Goal: Task Accomplishment & Management: Complete application form

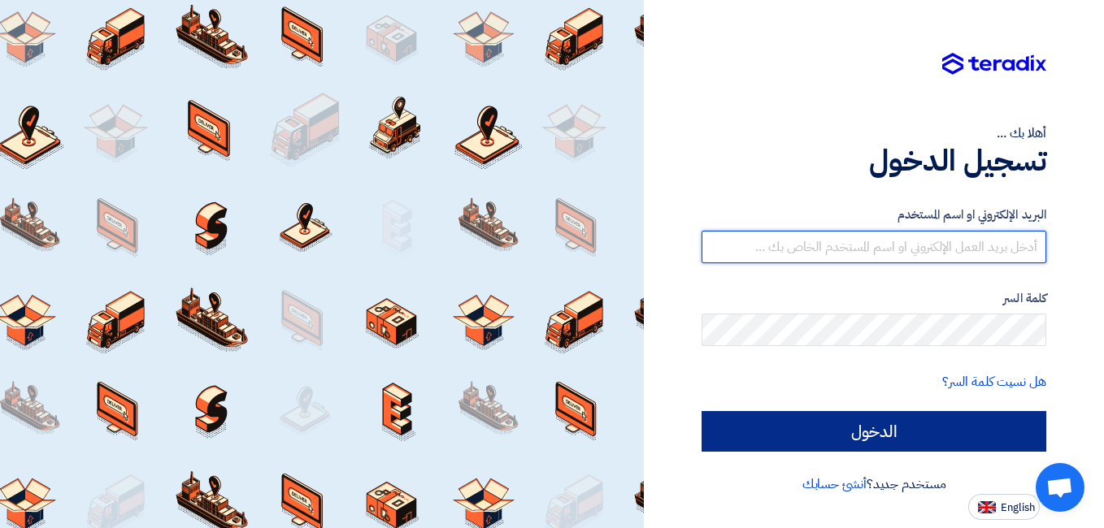
type input "[EMAIL_ADDRESS][DOMAIN_NAME]"
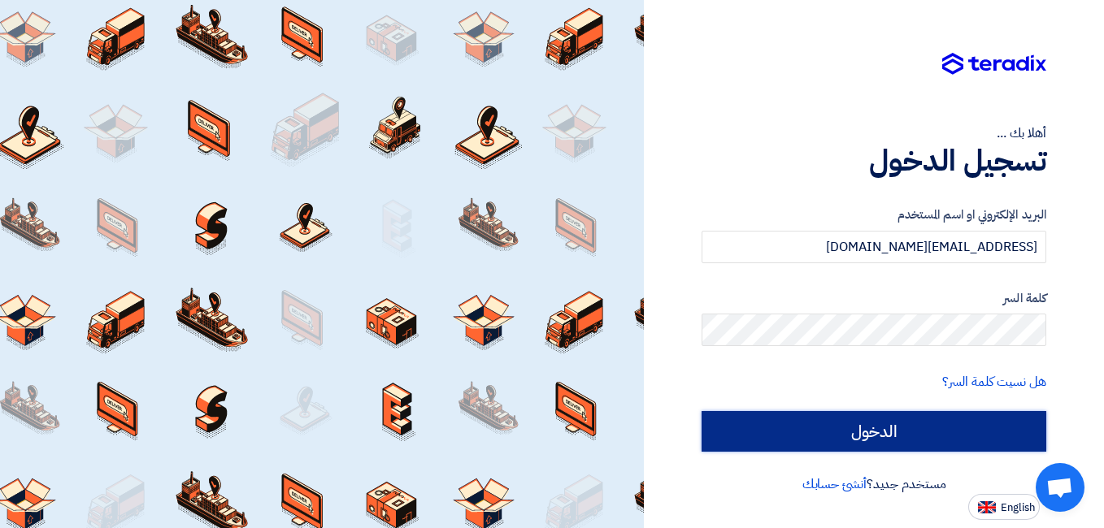
click at [887, 428] on input "الدخول" at bounding box center [873, 431] width 345 height 41
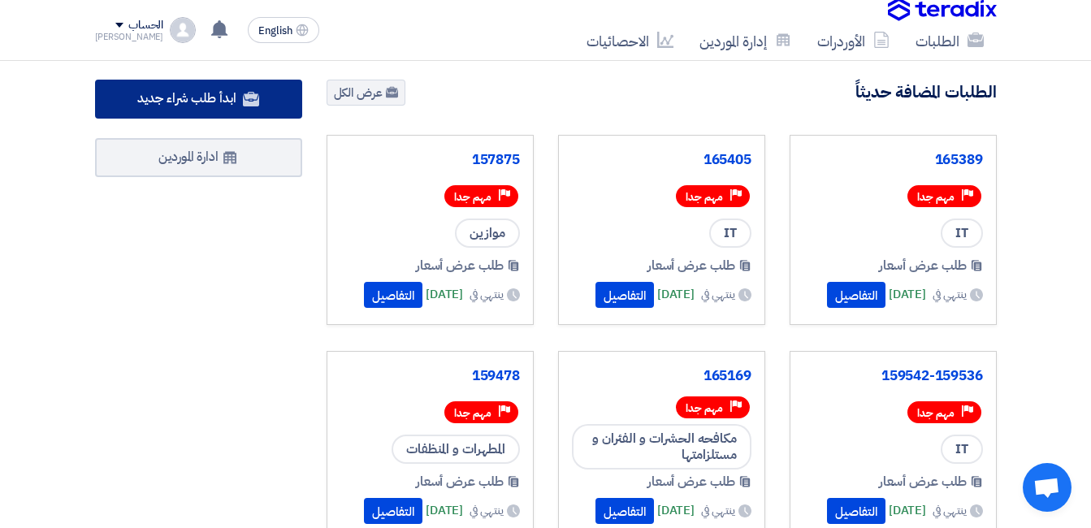
click at [199, 98] on span "ابدأ طلب شراء جديد" at bounding box center [186, 99] width 98 height 20
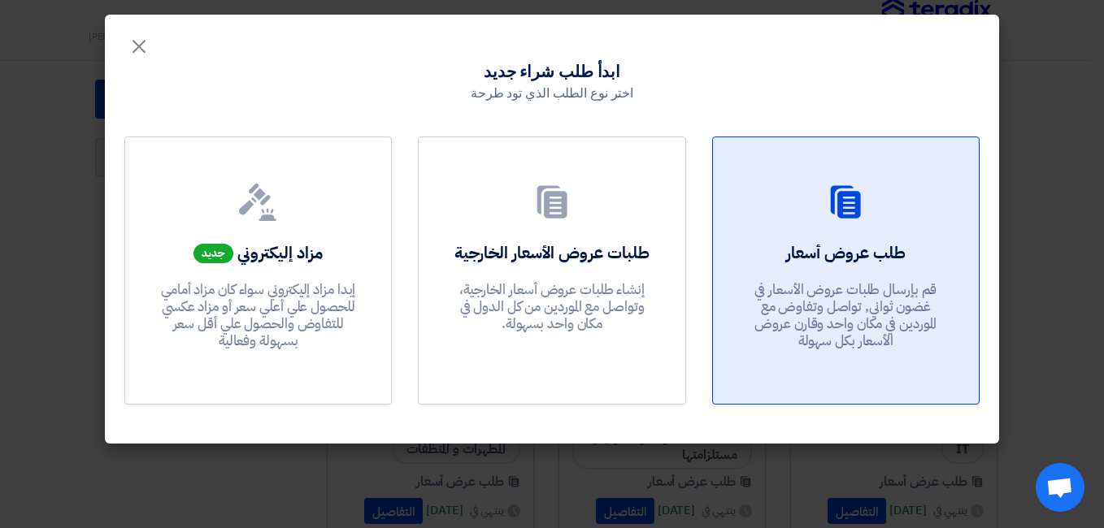
click at [889, 275] on div "طلب عروض أسعار قم بإرسال طلبات عروض الأسعار في غضون ثواني, تواصل وتفاوض مع المو…" at bounding box center [845, 299] width 227 height 117
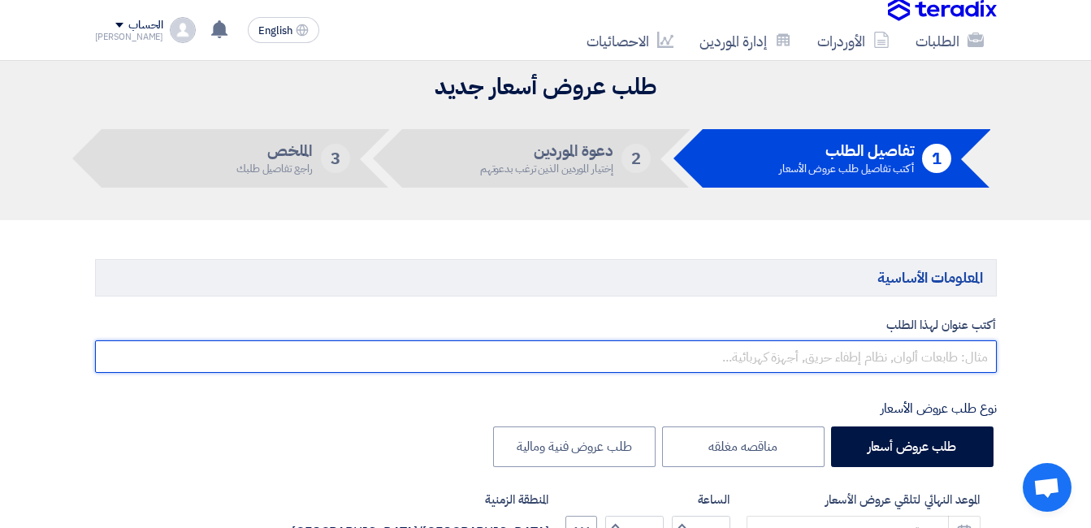
click at [761, 367] on input "text" at bounding box center [546, 357] width 902 height 33
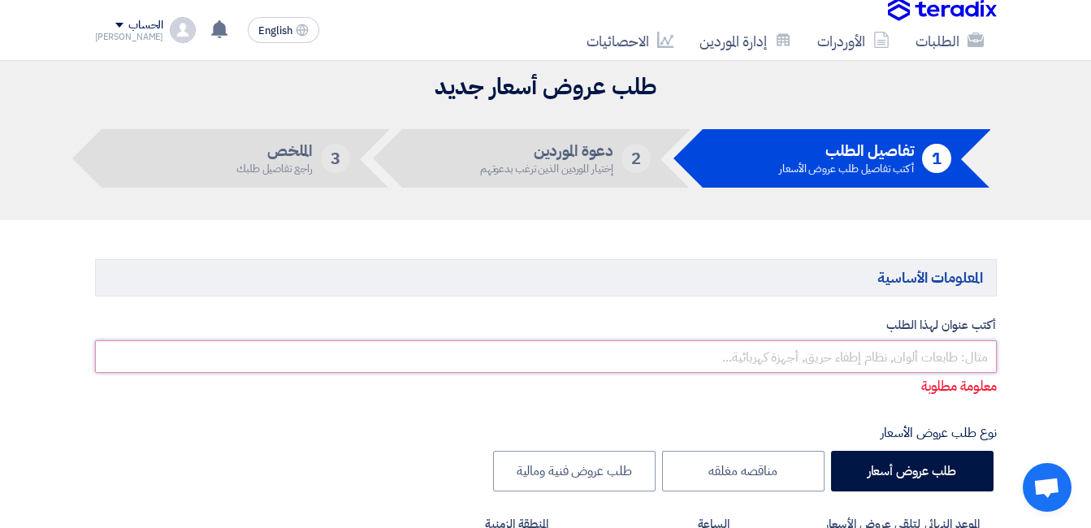
paste input "165276"
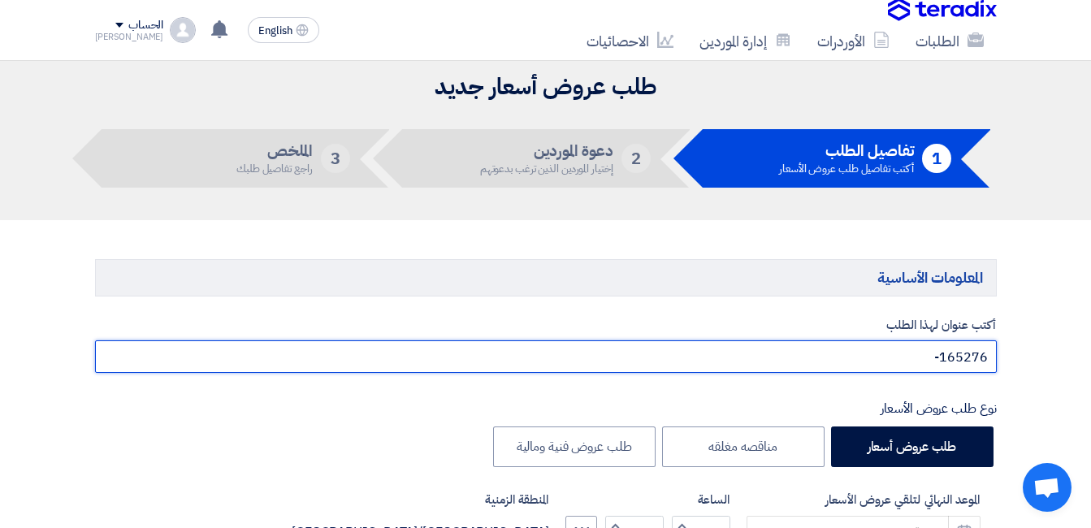
paste input "162285"
paste input "165381"
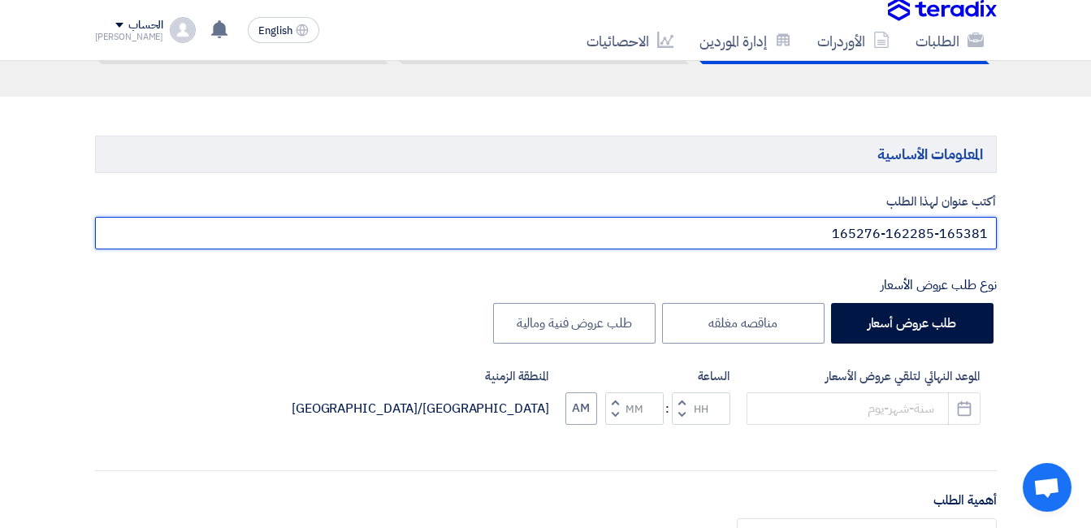
scroll to position [163, 0]
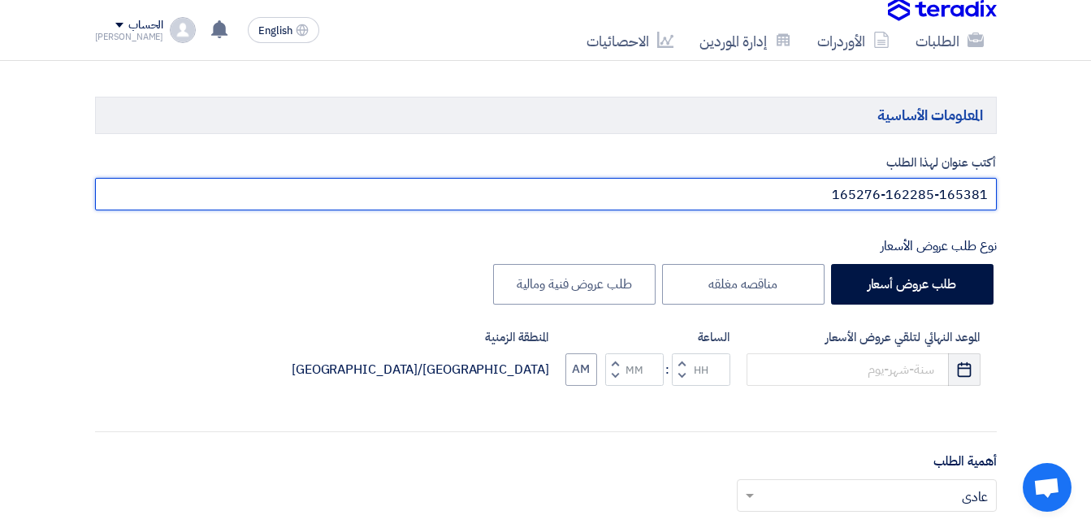
type input "165276-162285-165381"
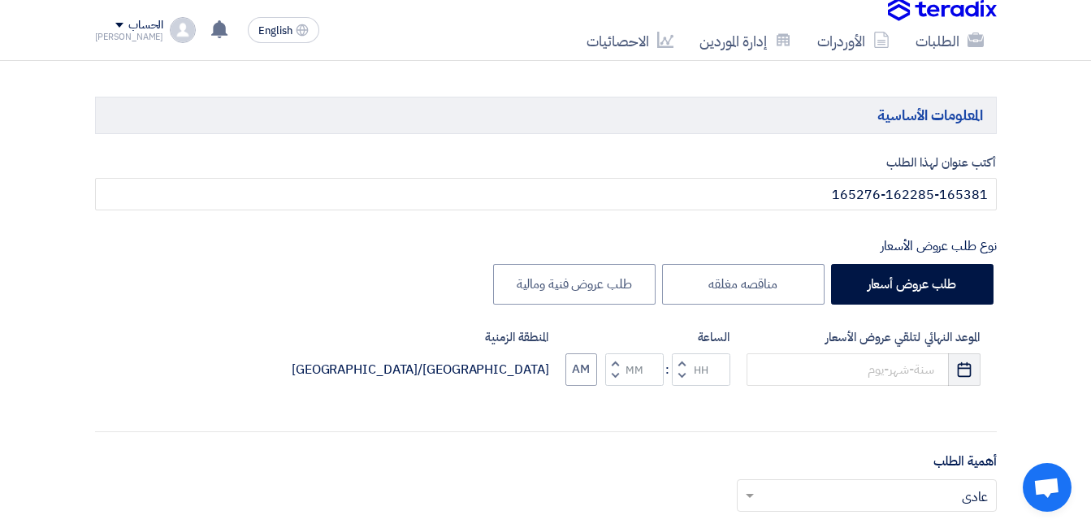
click at [971, 375] on use "button" at bounding box center [965, 369] width 14 height 15
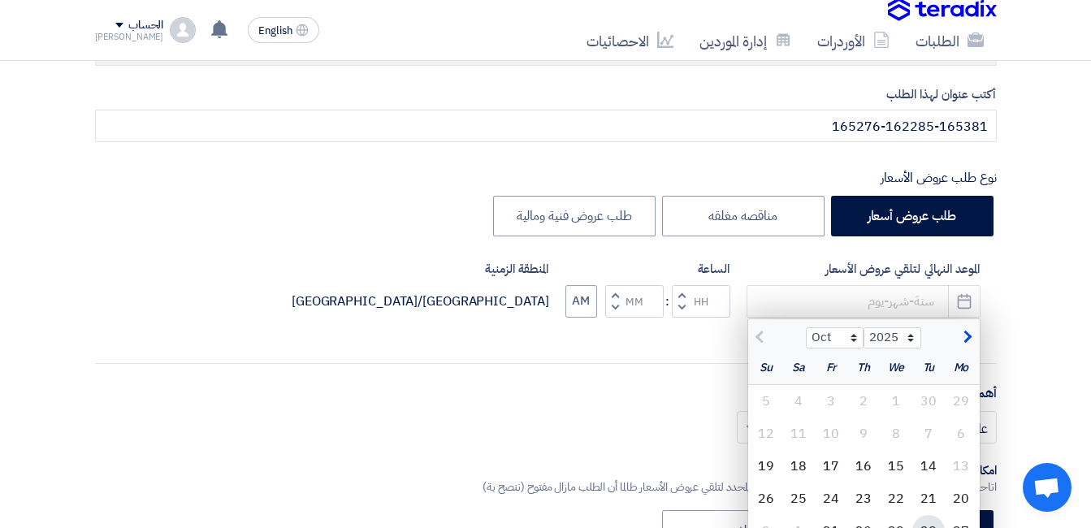
scroll to position [325, 0]
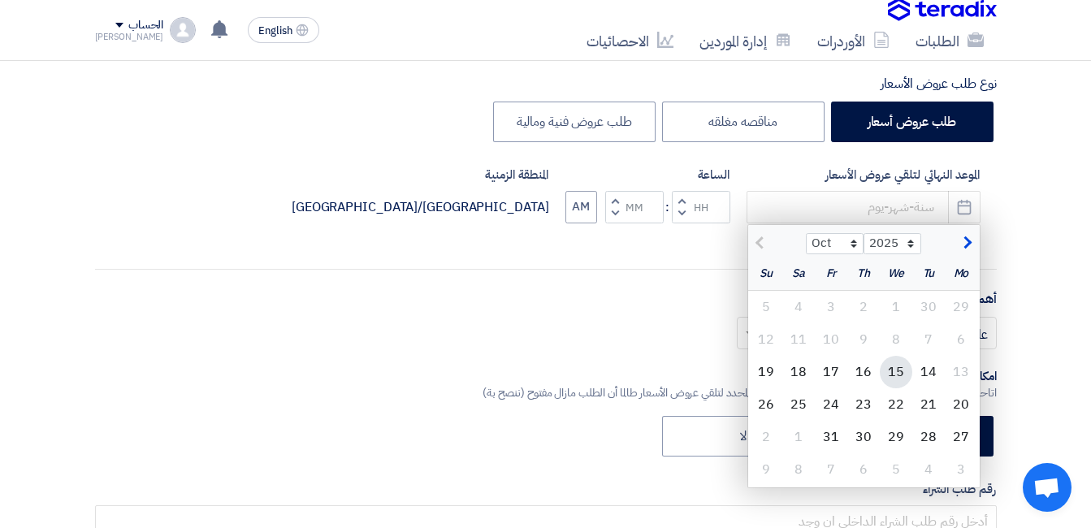
click at [898, 375] on div "15" at bounding box center [896, 372] width 33 height 33
type input "[DATE]"
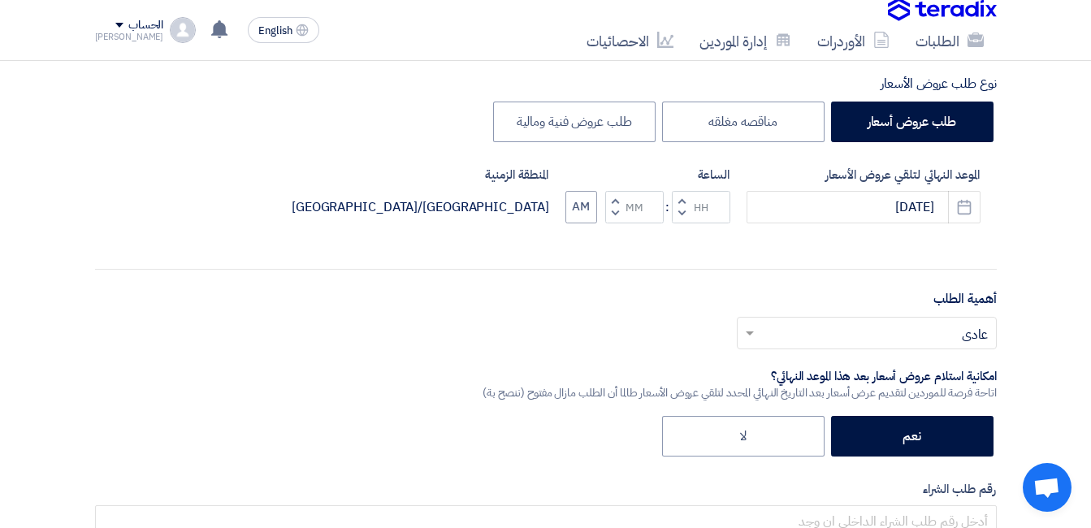
click at [680, 213] on span "button" at bounding box center [682, 213] width 6 height 12
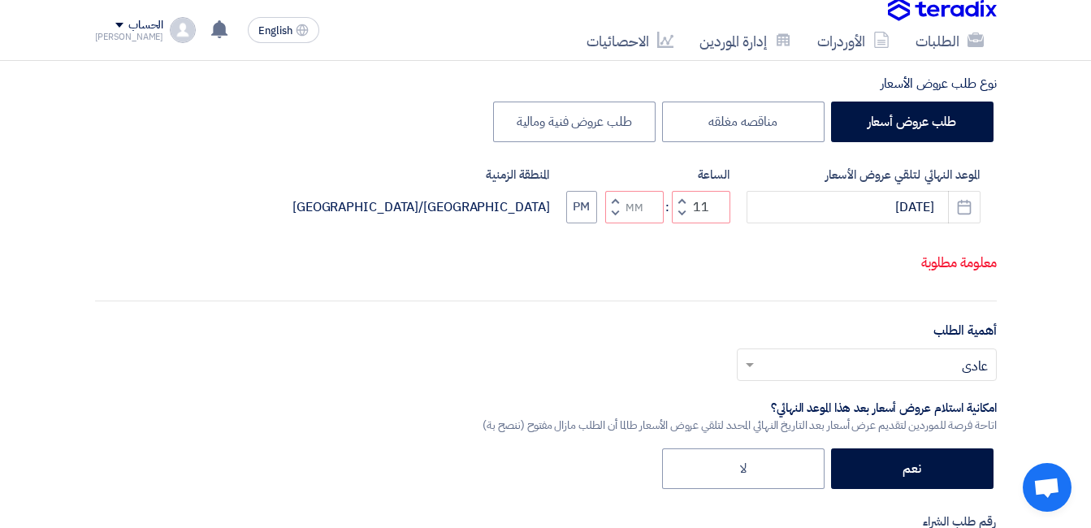
click at [680, 219] on span "button" at bounding box center [682, 213] width 6 height 12
click at [681, 206] on span "button" at bounding box center [682, 200] width 6 height 12
click at [681, 219] on span "button" at bounding box center [682, 213] width 6 height 12
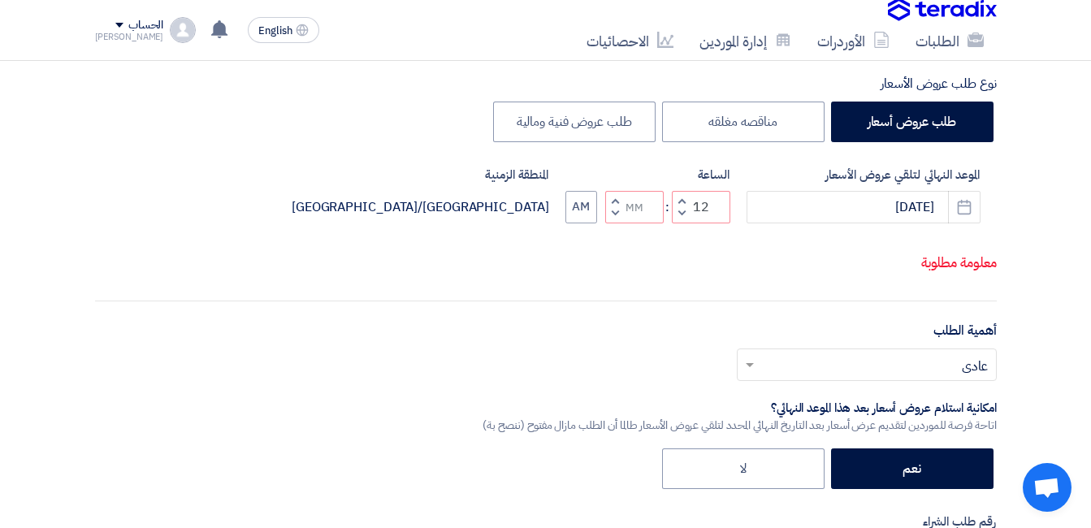
click at [618, 223] on button "Decrement minutes" at bounding box center [615, 213] width 20 height 20
type input "11"
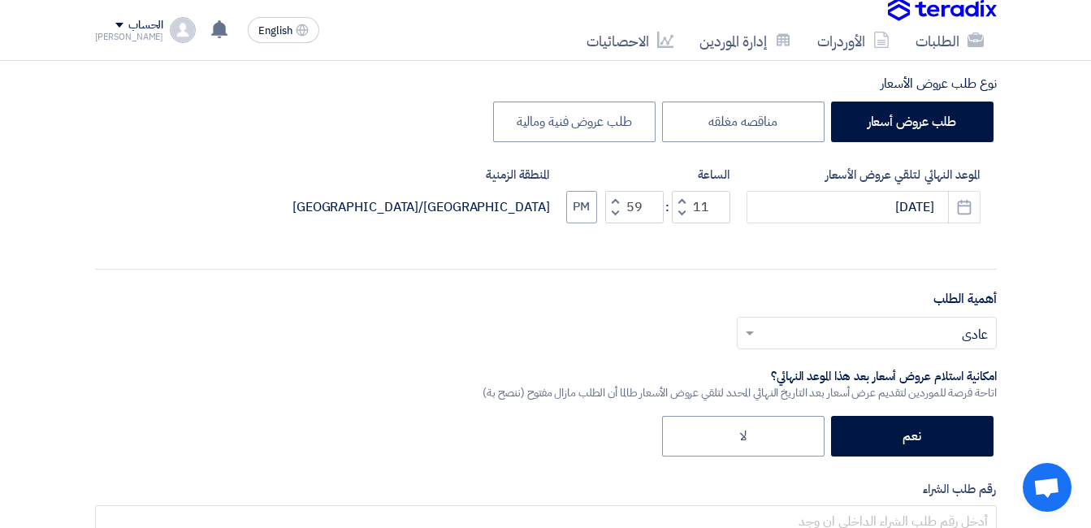
click at [617, 215] on span "button" at bounding box center [615, 213] width 6 height 12
click at [616, 201] on span "button" at bounding box center [615, 200] width 6 height 12
type input "59"
click at [616, 201] on span "button" at bounding box center [615, 200] width 6 height 12
type input "12"
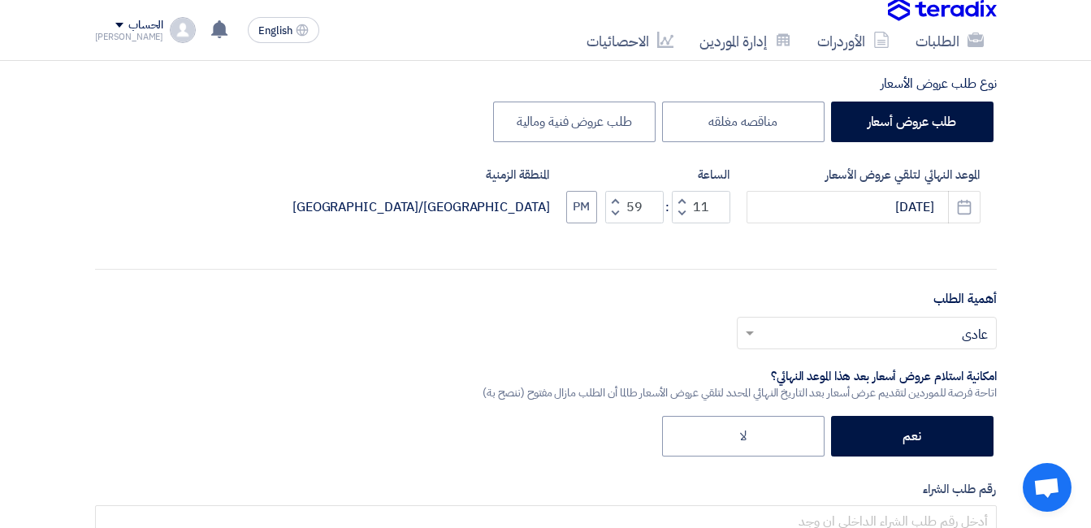
type input "00"
click at [589, 210] on button "AM" at bounding box center [582, 207] width 32 height 33
click at [839, 334] on input "text" at bounding box center [876, 334] width 228 height 27
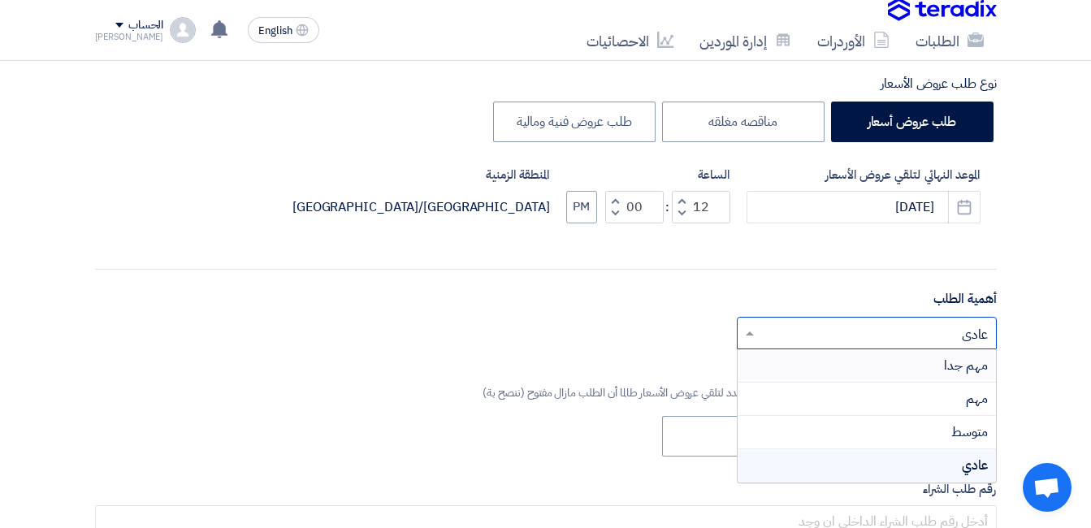
click at [973, 366] on span "مهم جدا" at bounding box center [966, 366] width 44 height 20
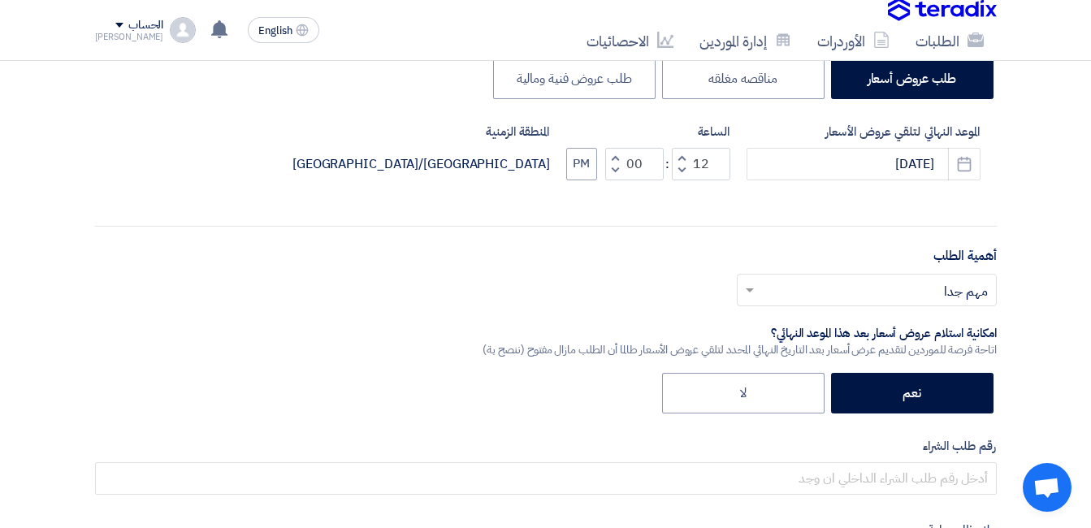
scroll to position [406, 0]
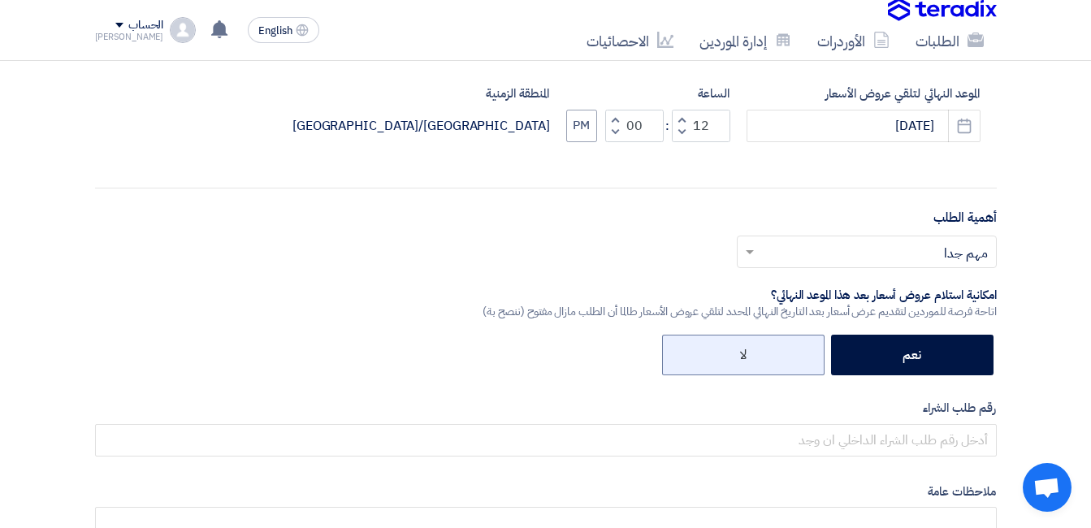
click at [742, 344] on label "لا" at bounding box center [743, 355] width 163 height 41
click at [742, 349] on input "لا" at bounding box center [741, 354] width 11 height 11
radio input "true"
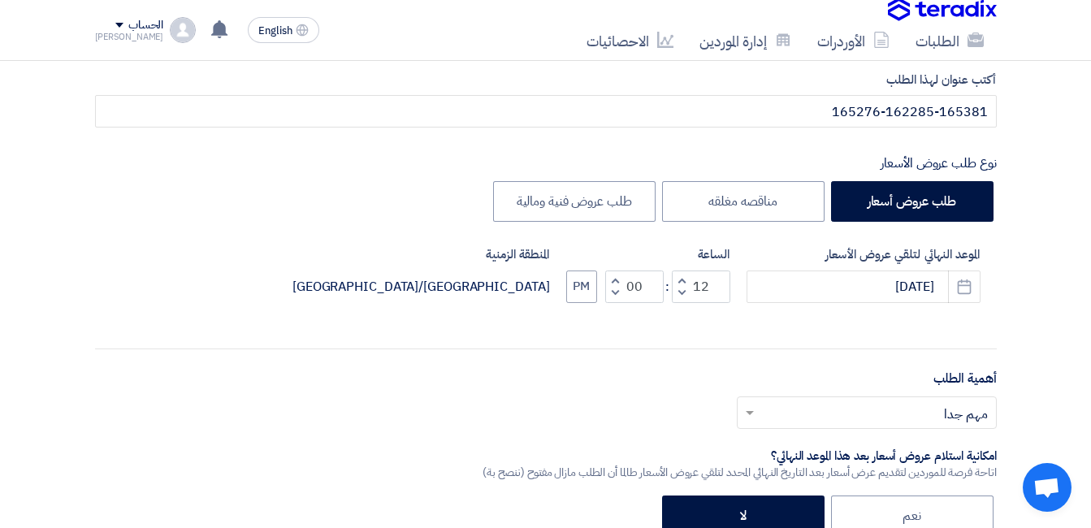
scroll to position [244, 0]
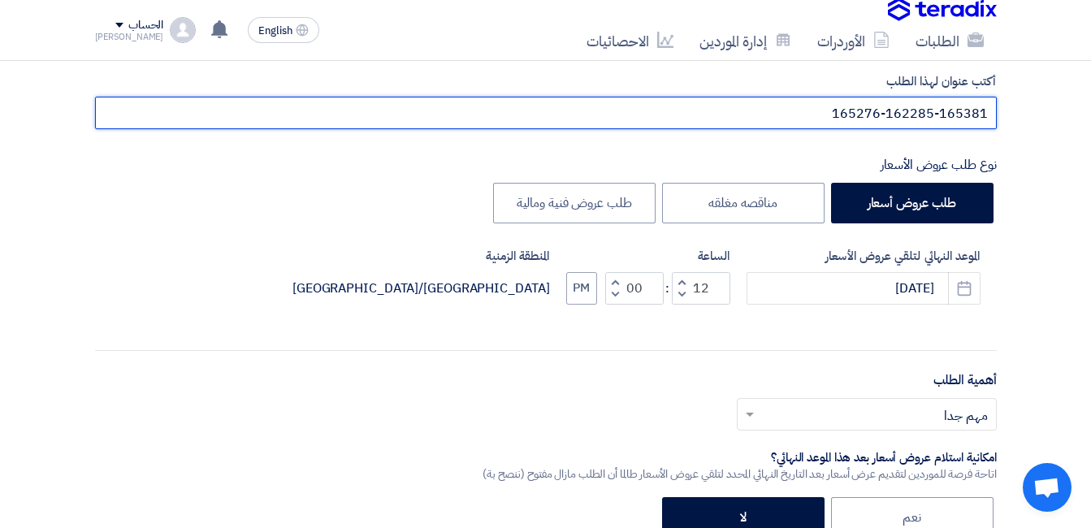
click at [861, 114] on input "165276-162285-165381" at bounding box center [546, 113] width 902 height 33
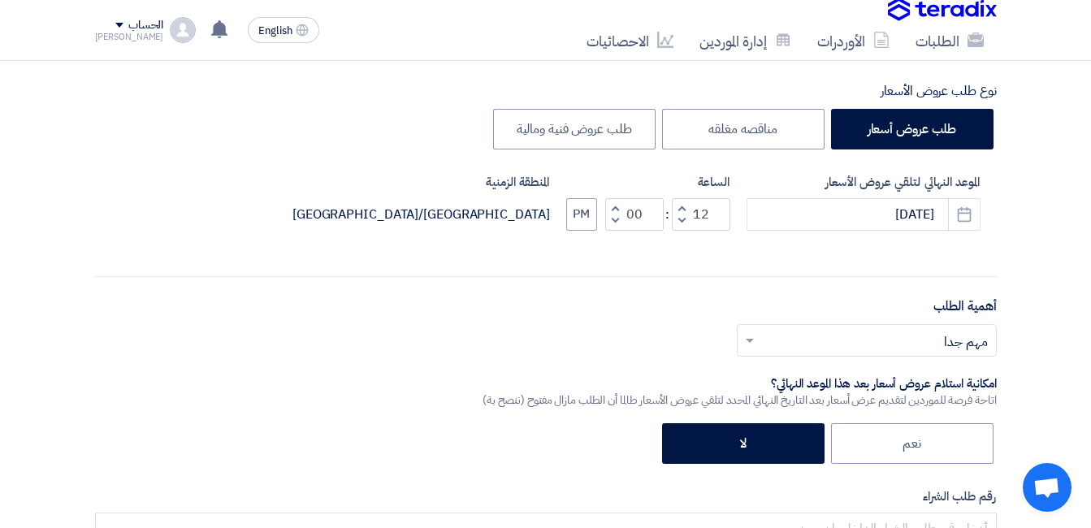
scroll to position [406, 0]
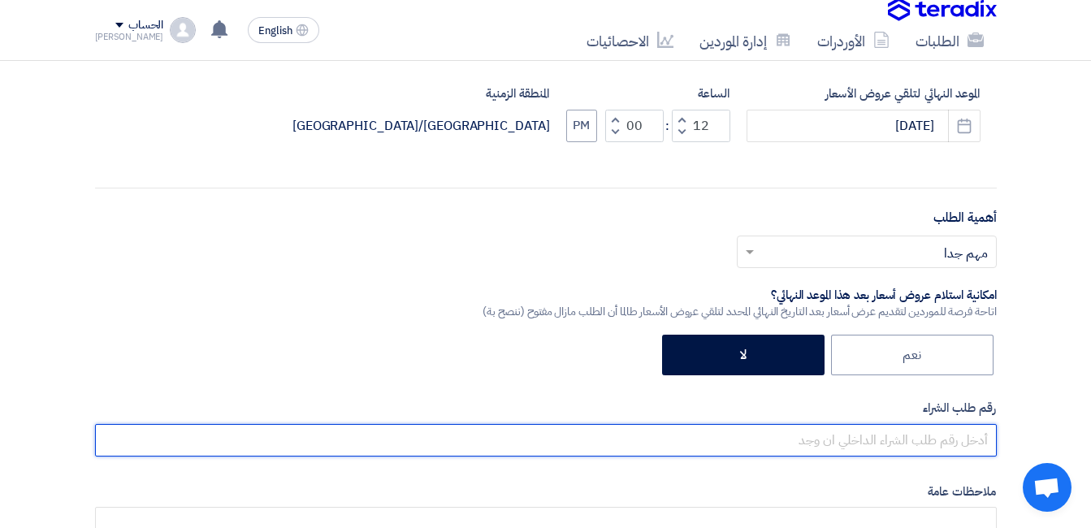
click at [921, 435] on input "text" at bounding box center [546, 440] width 902 height 33
paste input "165276-162285-165381"
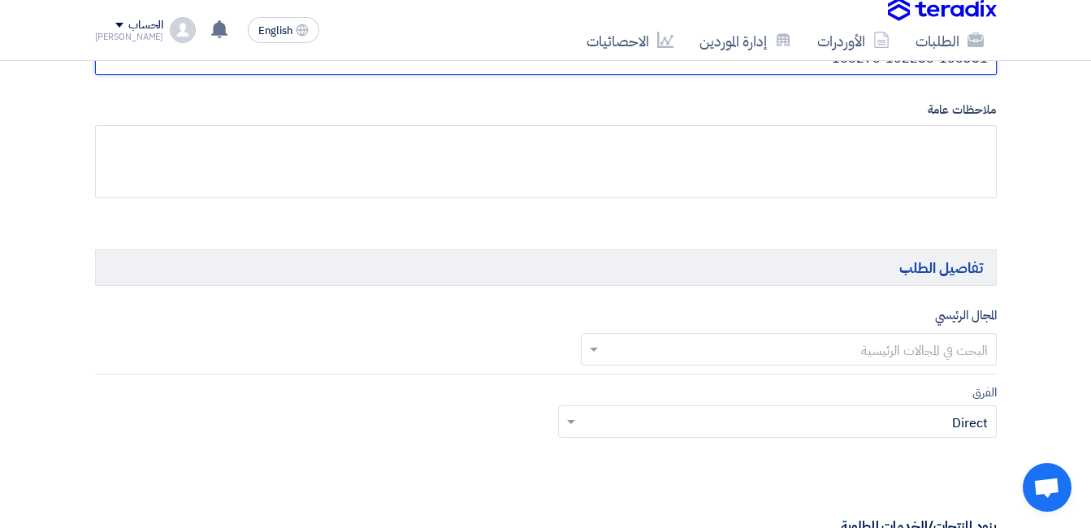
scroll to position [813, 0]
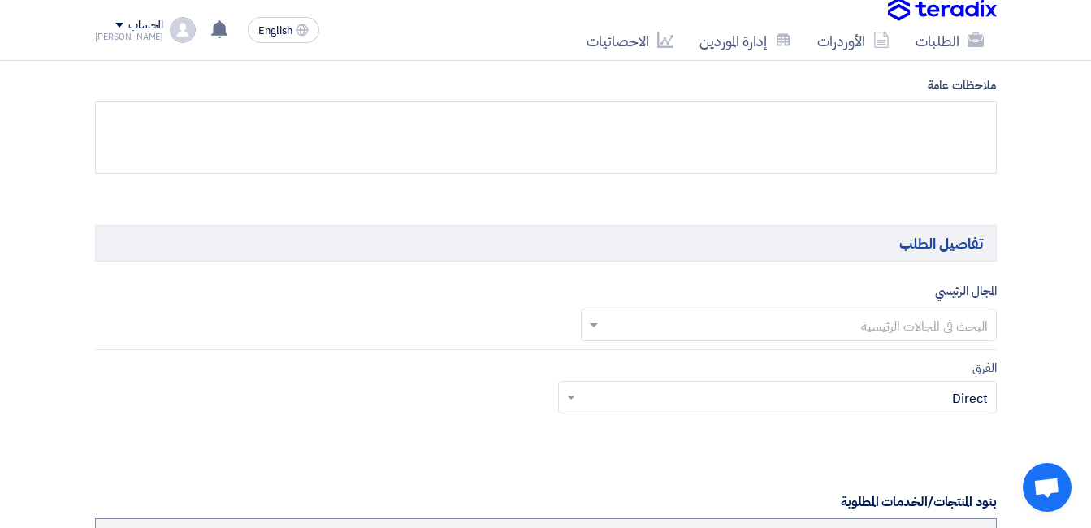
type input "165276-162285-165381"
click at [875, 327] on input "text" at bounding box center [798, 326] width 384 height 27
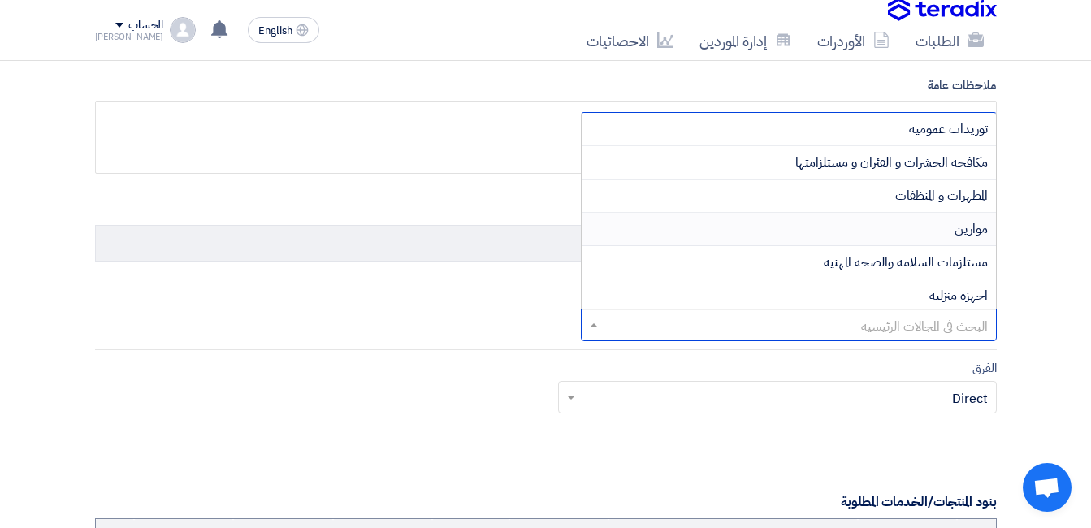
click at [918, 232] on div "موازين" at bounding box center [789, 229] width 414 height 33
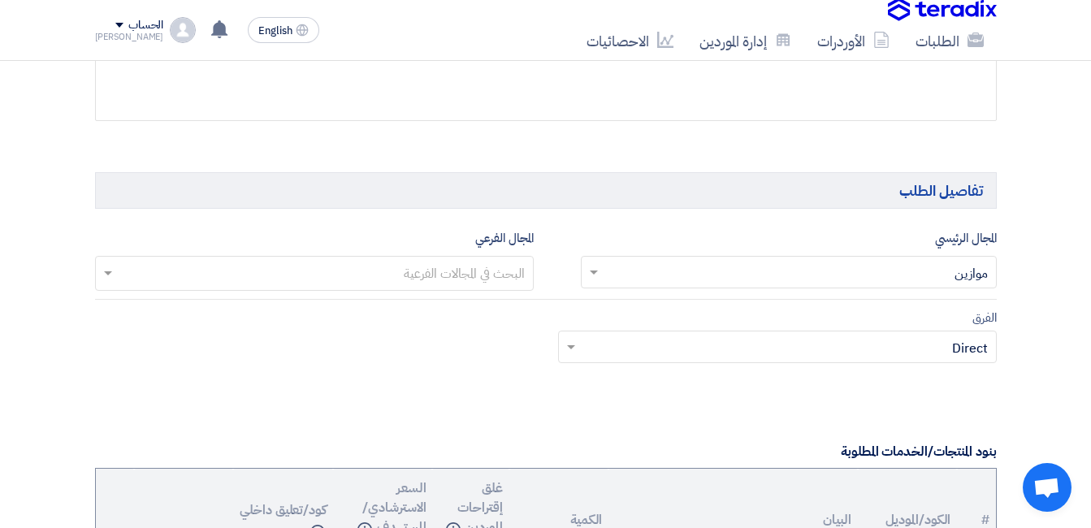
scroll to position [894, 0]
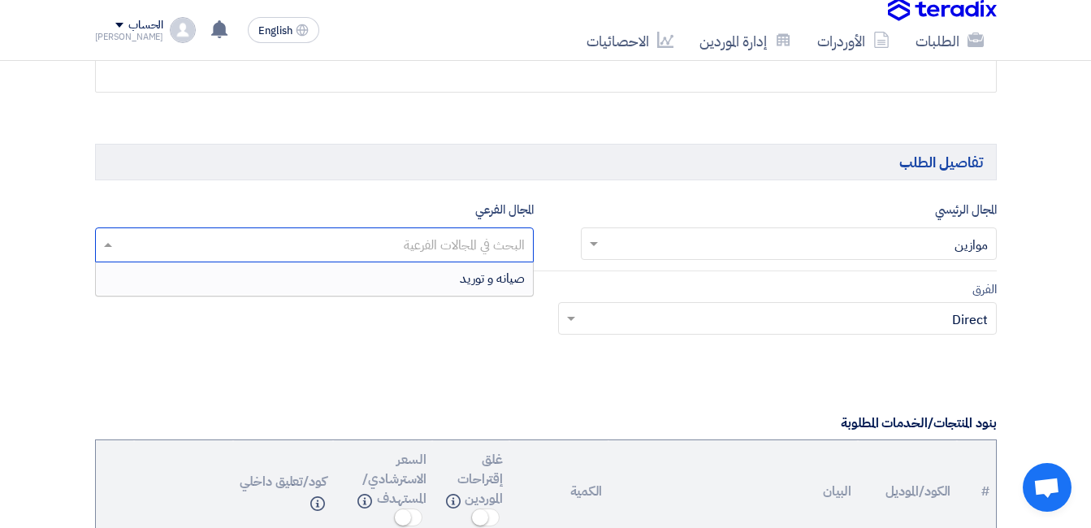
click at [470, 240] on input "text" at bounding box center [313, 246] width 423 height 27
click at [472, 282] on span "صيانه و توريد" at bounding box center [492, 279] width 65 height 20
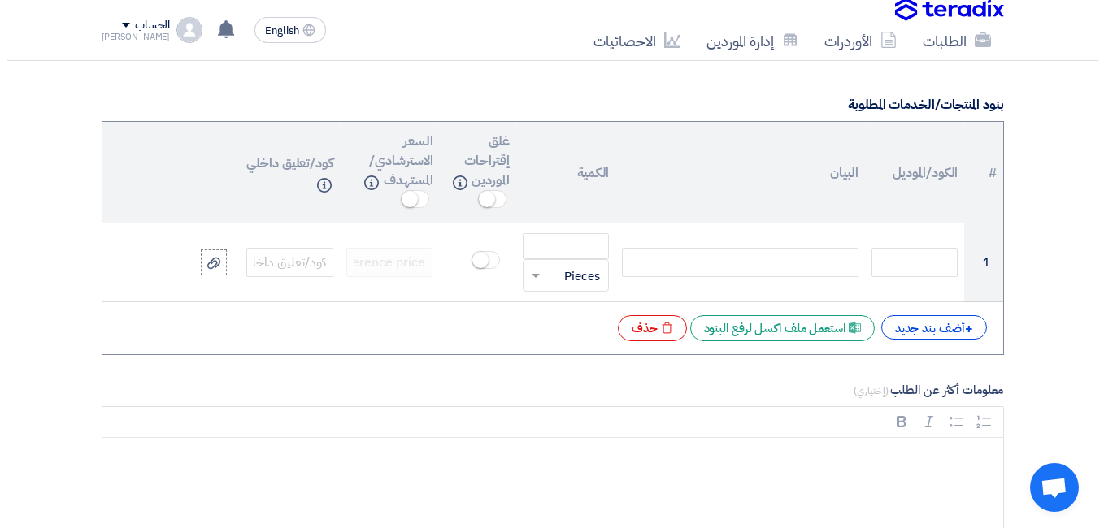
scroll to position [1219, 0]
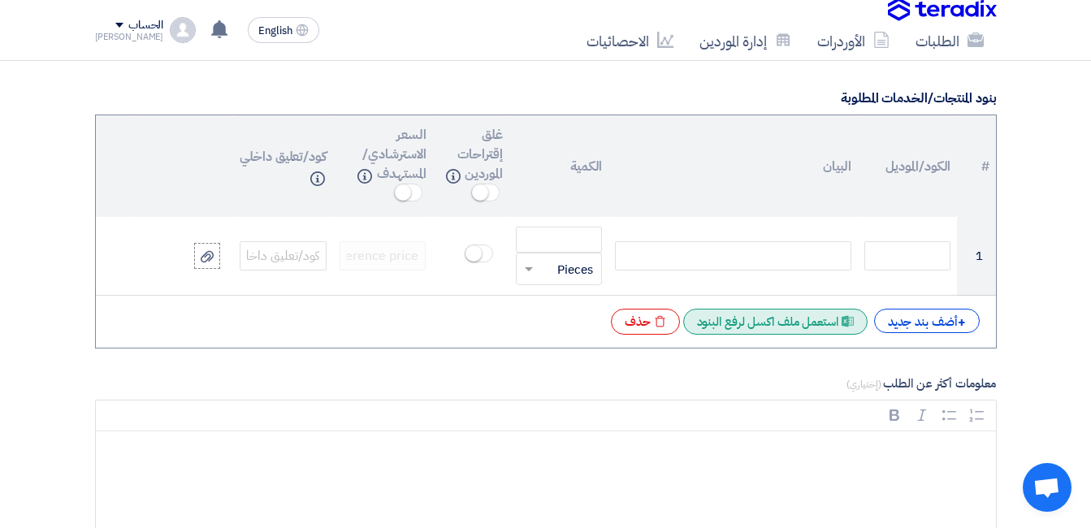
click at [775, 327] on div "Excel file استعمل ملف اكسل لرفع البنود" at bounding box center [775, 322] width 184 height 26
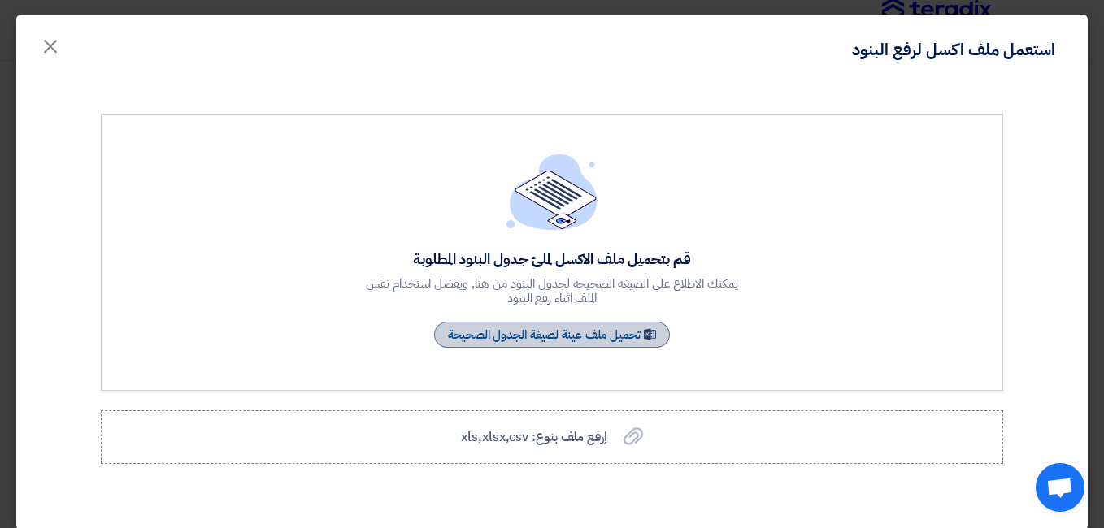
click at [633, 335] on link "Sample Sheet تحميل ملف عينة لصيغة الجدول الصحيحة" at bounding box center [552, 335] width 236 height 26
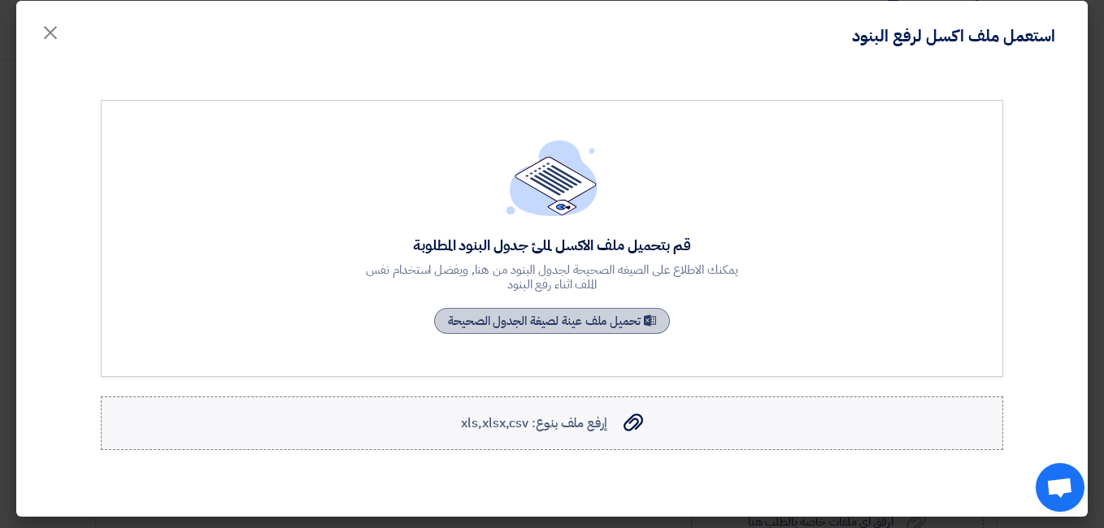
scroll to position [16, 0]
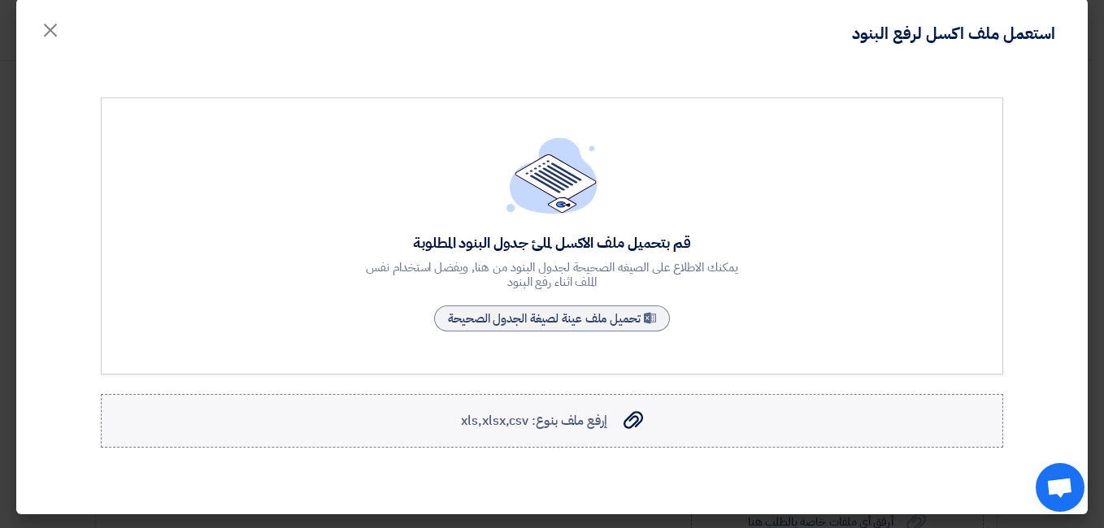
click at [580, 426] on span "إرفع ملف بنوع: xls,xlsx,csv" at bounding box center [533, 421] width 145 height 20
click at [0, 0] on input "إرفع ملف بنوع: xls,xlsx,csv إرفع ملف بنوع: xls,xlsx,csv" at bounding box center [0, 0] width 0 height 0
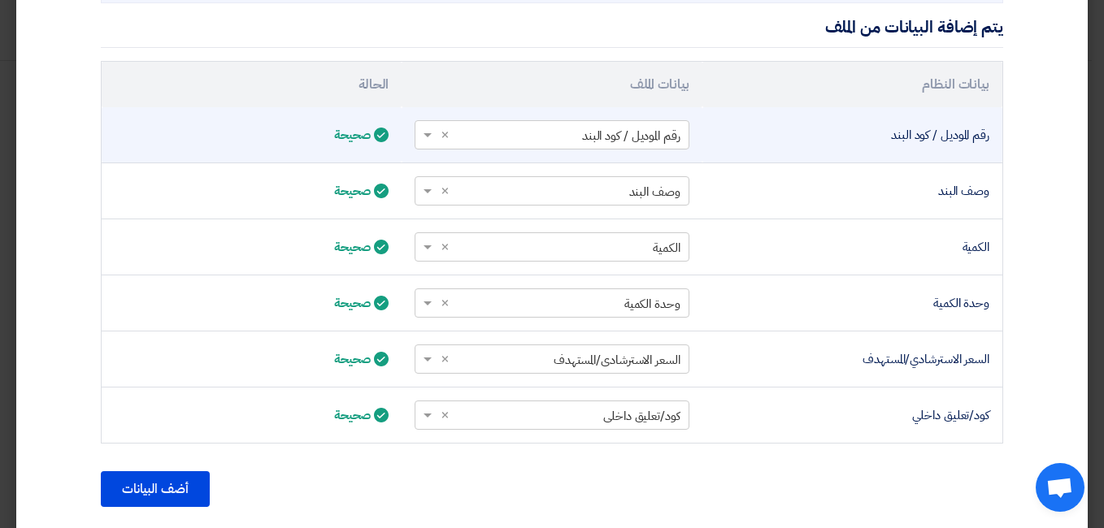
scroll to position [557, 0]
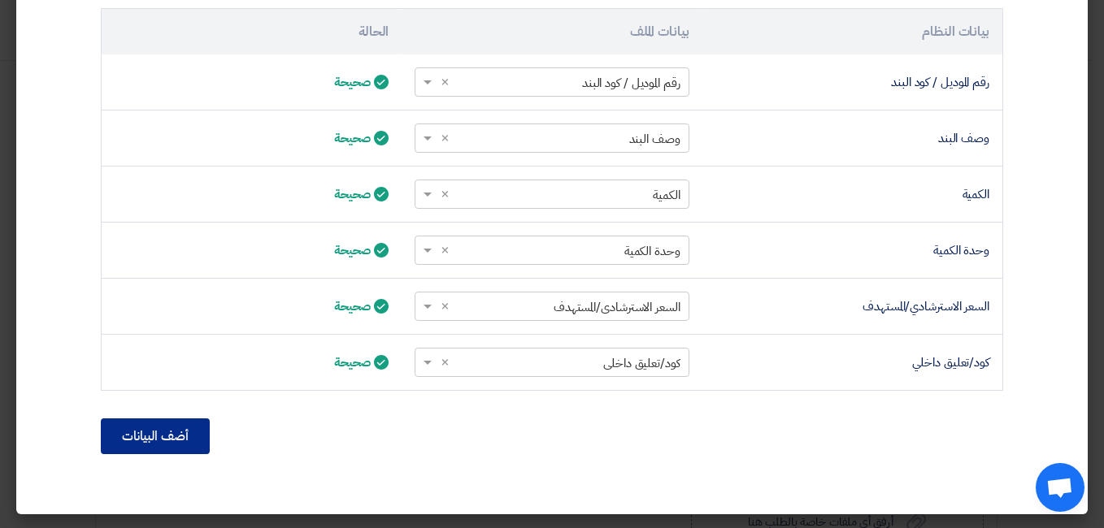
click at [154, 439] on button "أضف البيانات" at bounding box center [155, 437] width 109 height 36
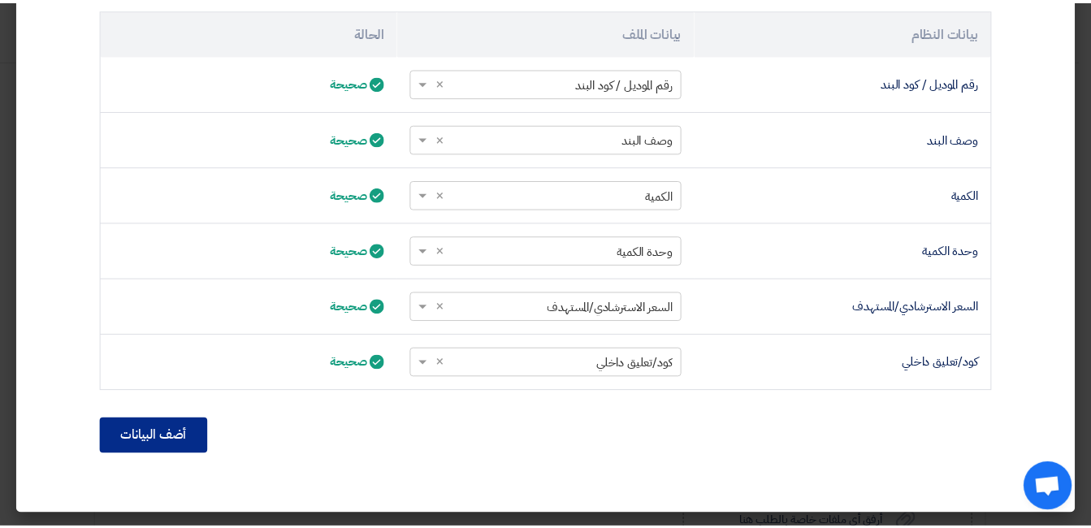
scroll to position [385, 0]
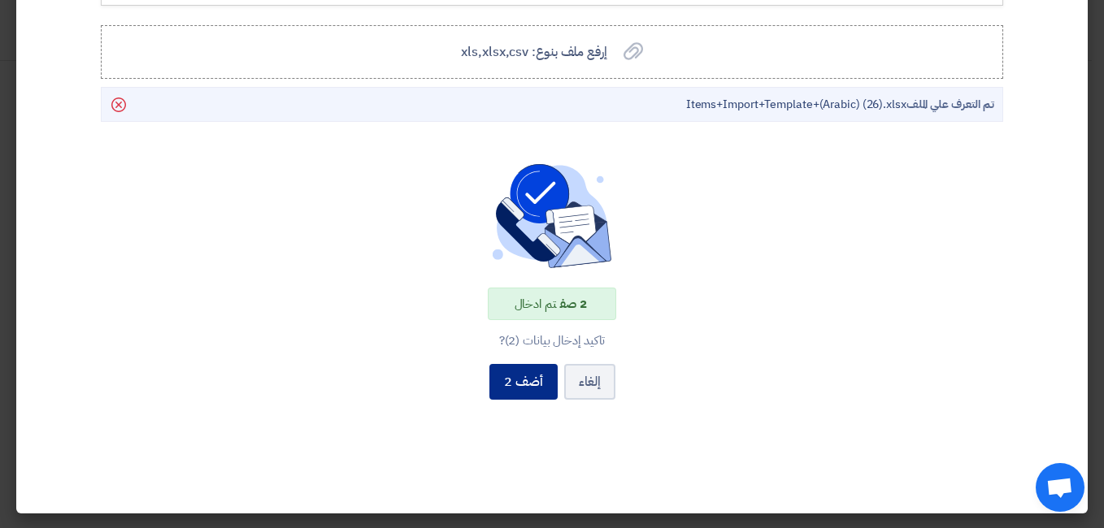
click at [515, 372] on button "أضف 2" at bounding box center [523, 382] width 68 height 36
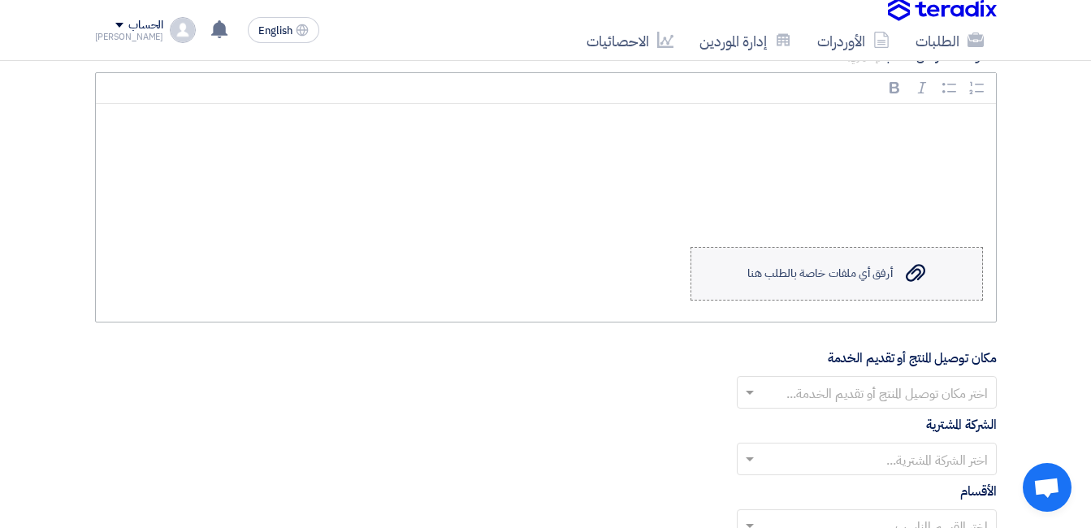
scroll to position [1707, 0]
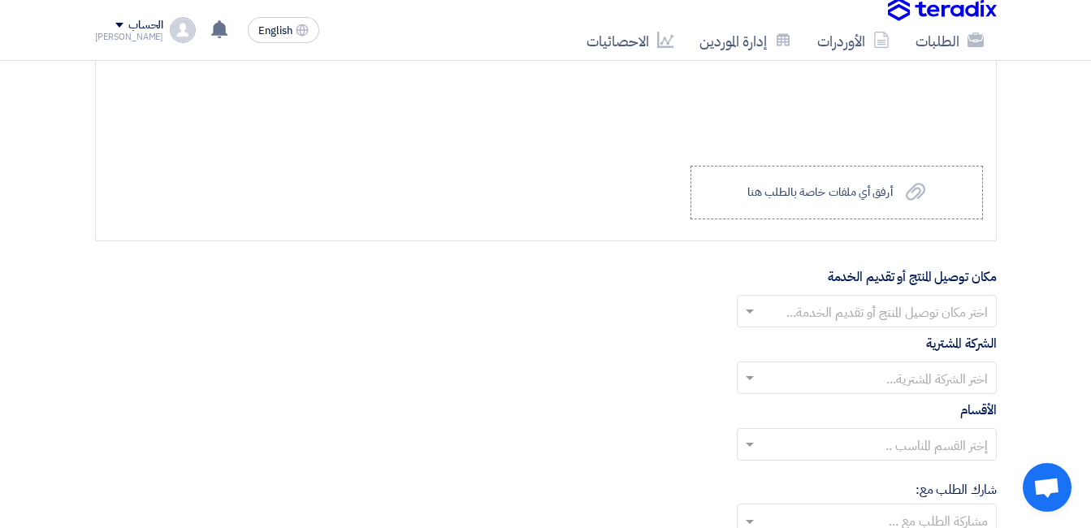
click at [851, 302] on input "text" at bounding box center [876, 313] width 228 height 27
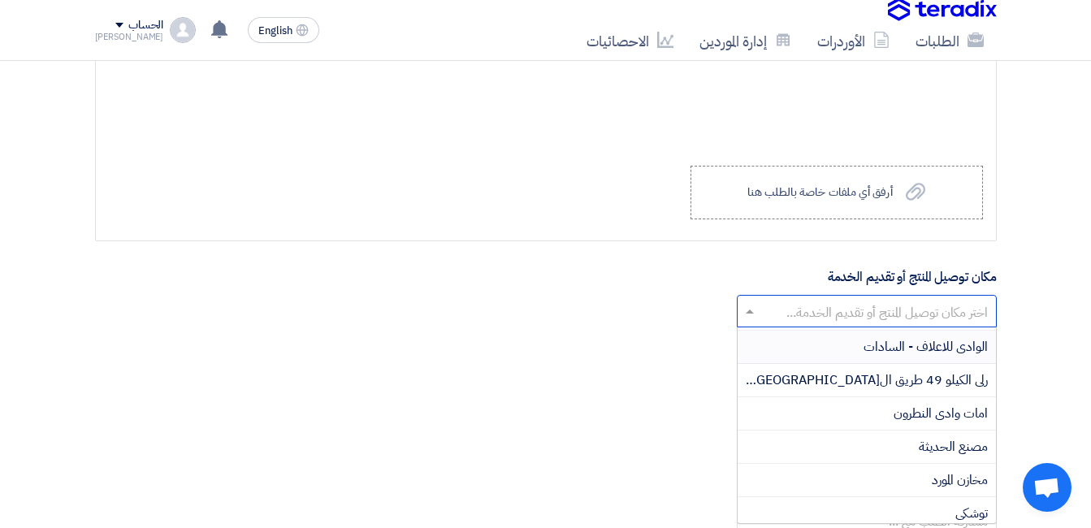
scroll to position [325, 0]
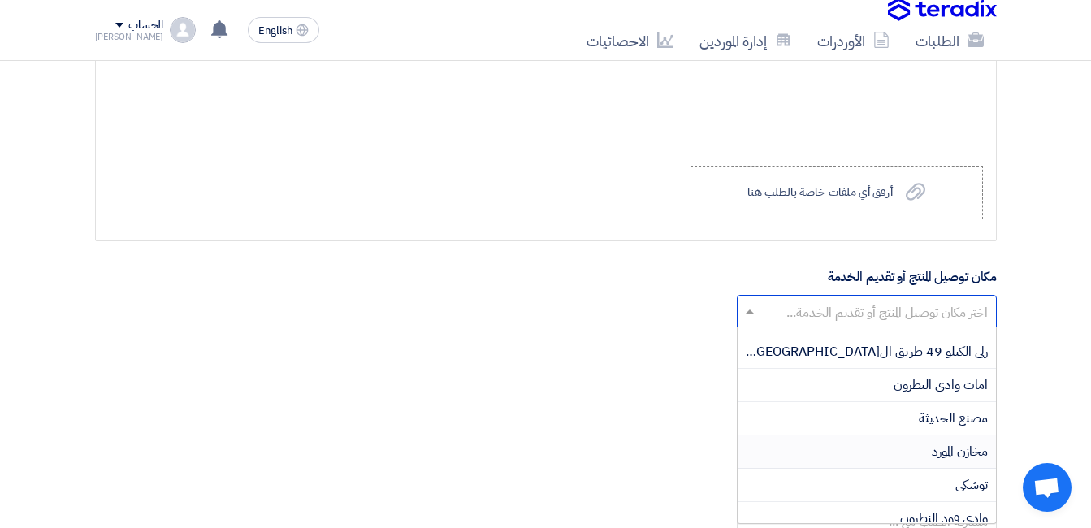
click at [853, 449] on div "مخازن المورد" at bounding box center [867, 452] width 258 height 33
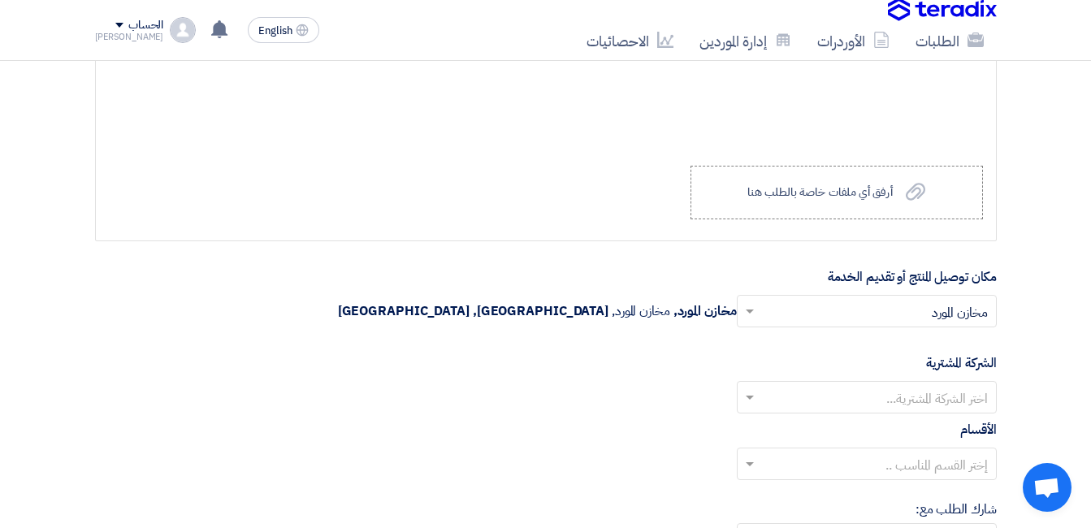
click at [912, 399] on input "text" at bounding box center [876, 399] width 228 height 27
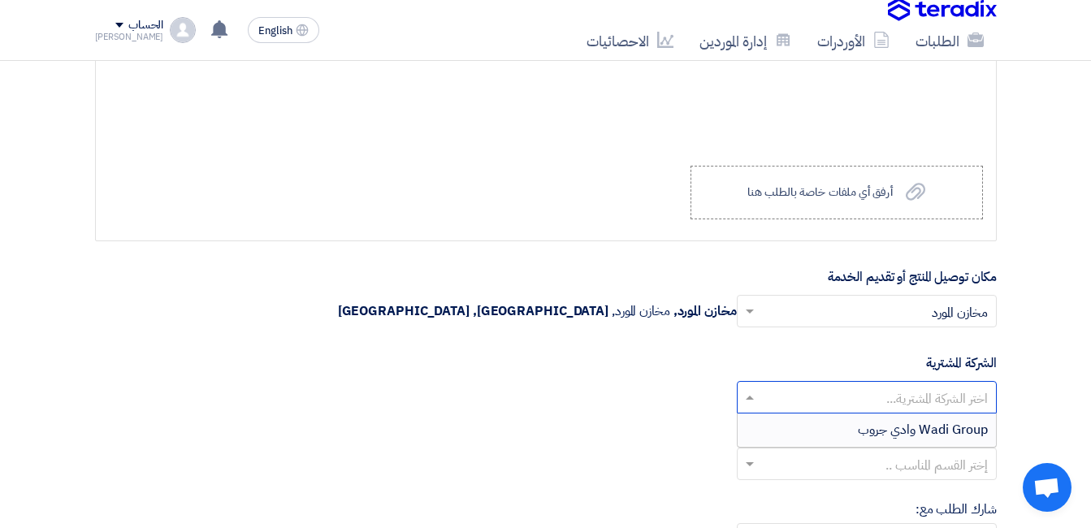
click at [914, 436] on span "Wadi Group وادي جروب" at bounding box center [923, 430] width 130 height 20
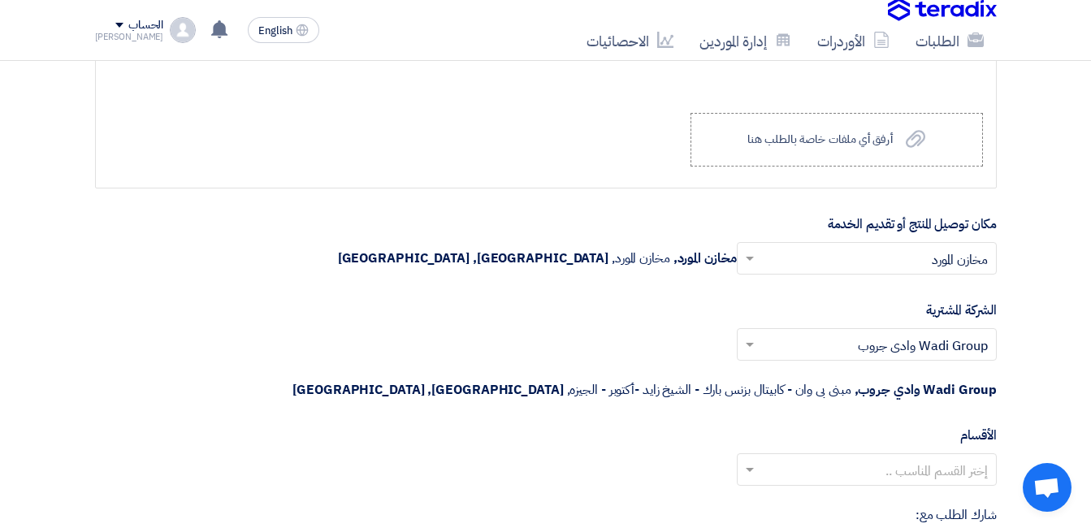
scroll to position [1788, 0]
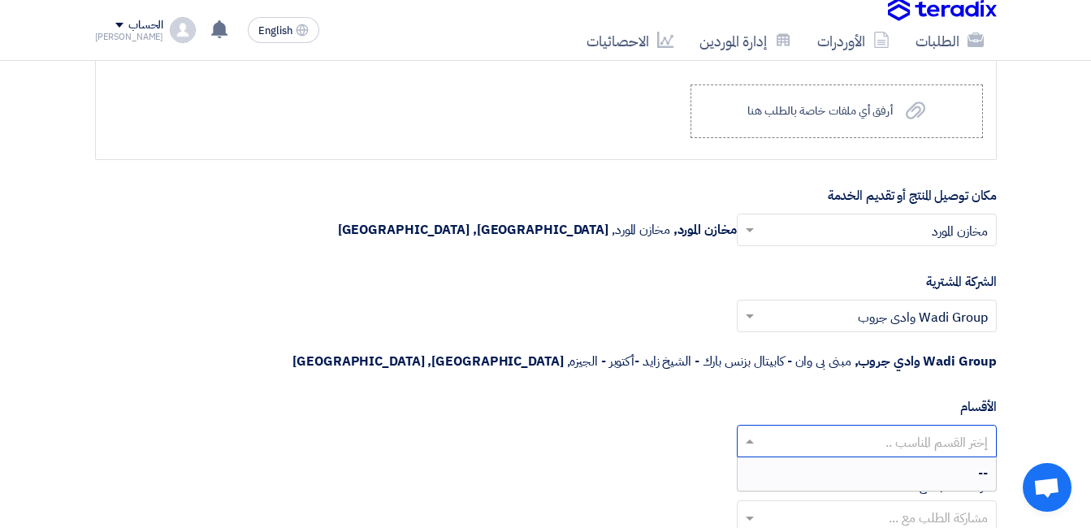
click at [913, 430] on input "text" at bounding box center [876, 443] width 228 height 27
click at [671, 425] on div "إختر القسم المناسب .. --" at bounding box center [546, 448] width 902 height 46
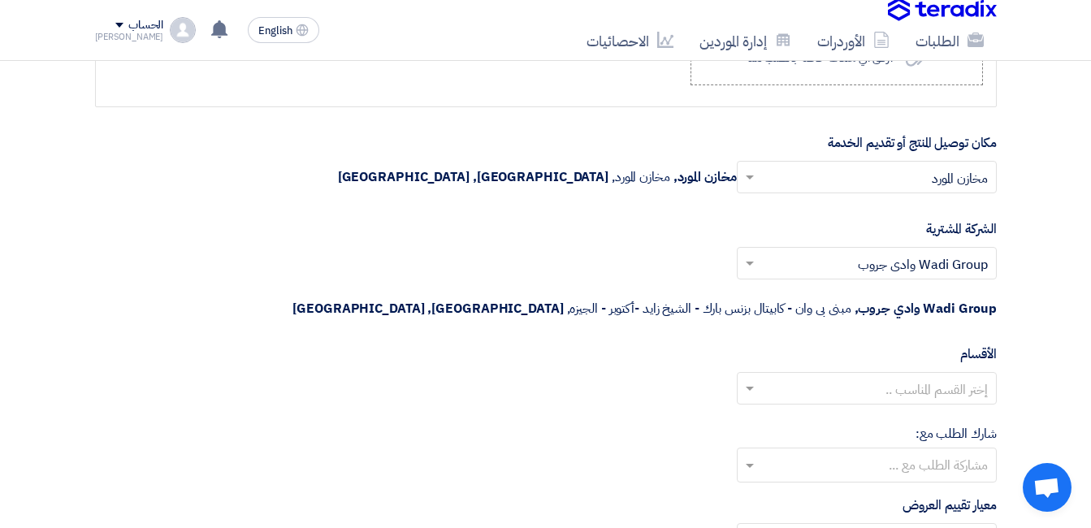
scroll to position [1869, 0]
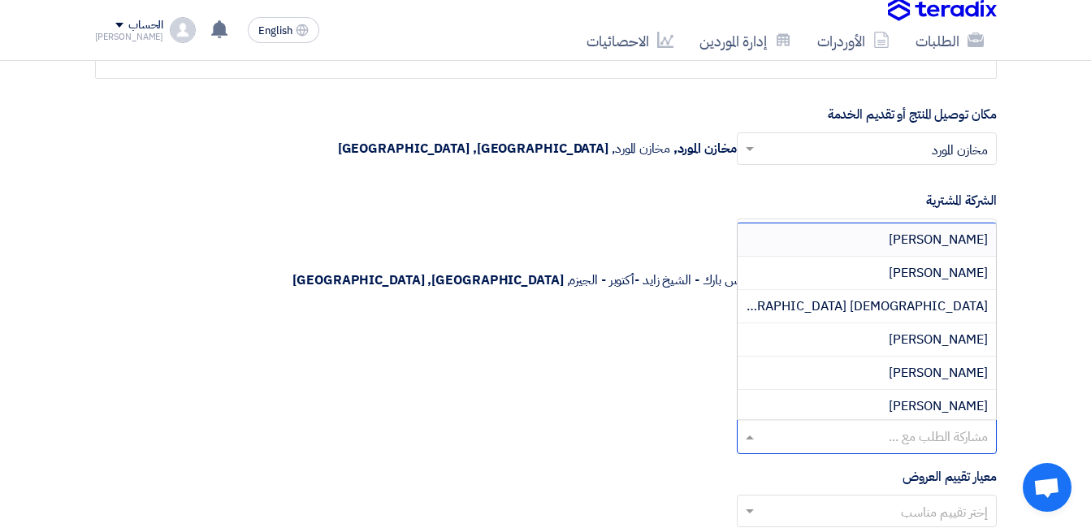
click at [840, 425] on input "text" at bounding box center [866, 438] width 244 height 27
click at [670, 402] on div "شارك الطلب مع: مشاركة الطلب مع ... [PERSON_NAME] [PERSON_NAME] Adham [GEOGRAPHI…" at bounding box center [546, 425] width 902 height 59
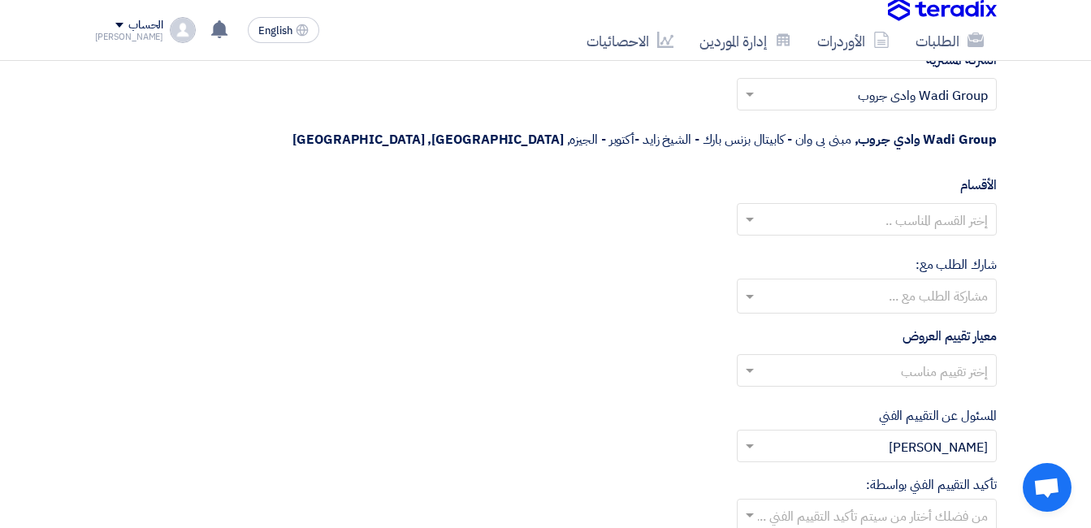
scroll to position [2032, 0]
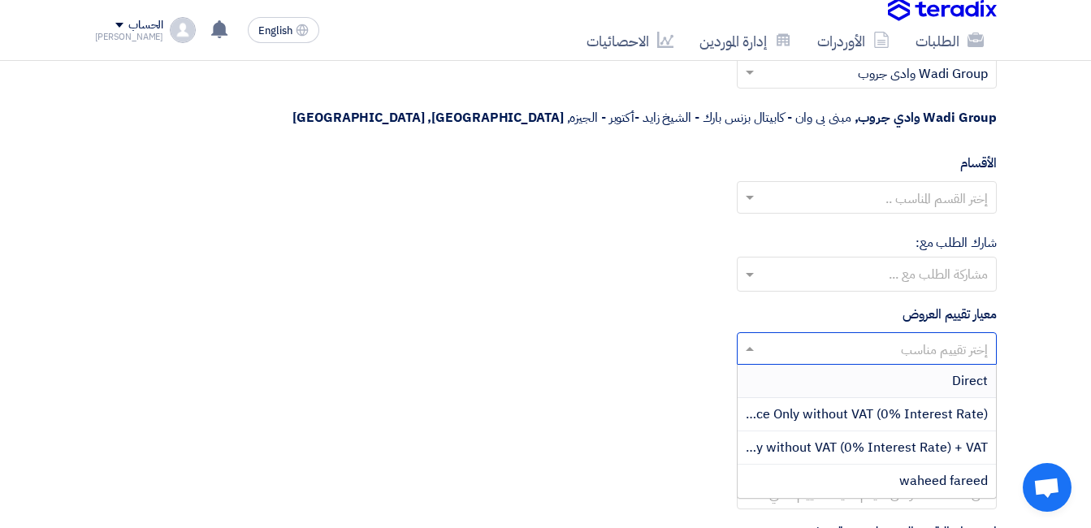
click at [840, 337] on input "text" at bounding box center [876, 350] width 228 height 27
click at [857, 365] on div "Direct" at bounding box center [867, 381] width 258 height 33
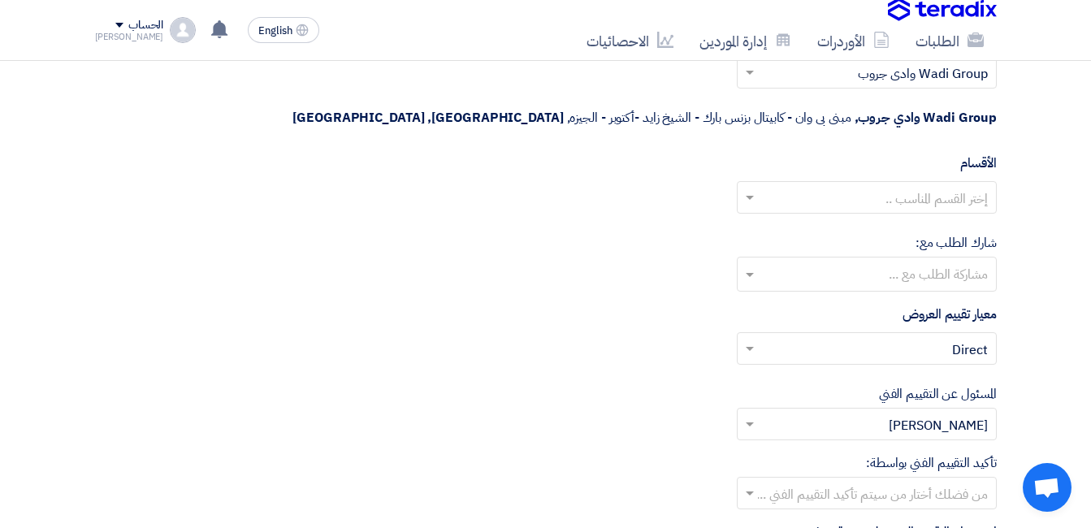
scroll to position [2113, 0]
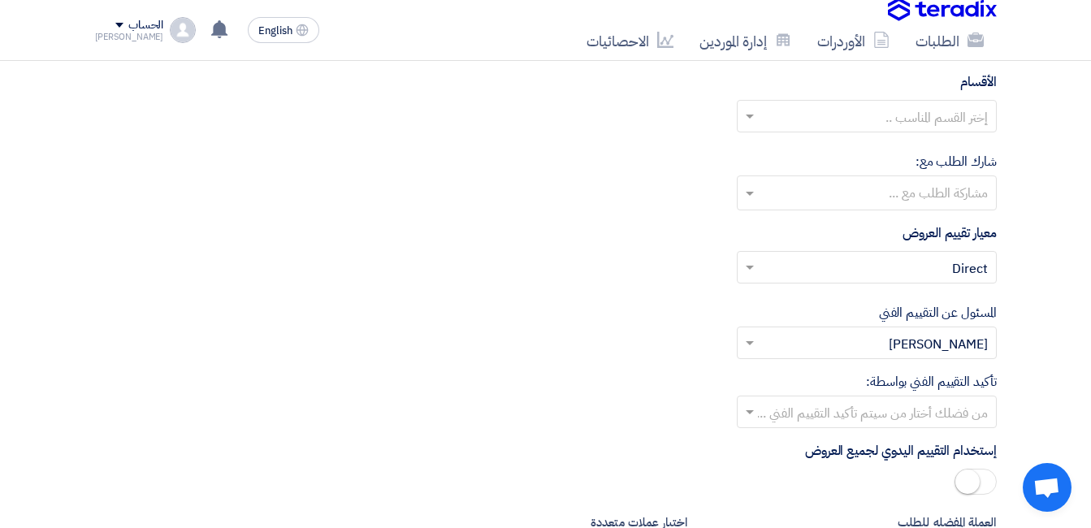
click at [900, 256] on input "text" at bounding box center [876, 269] width 228 height 27
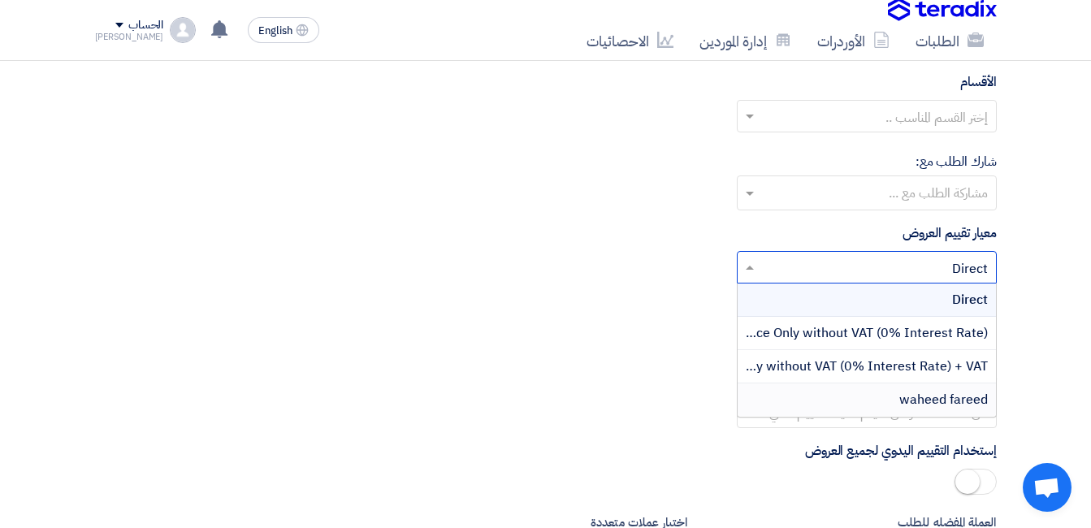
click at [909, 390] on span "waheed fareed" at bounding box center [944, 400] width 89 height 20
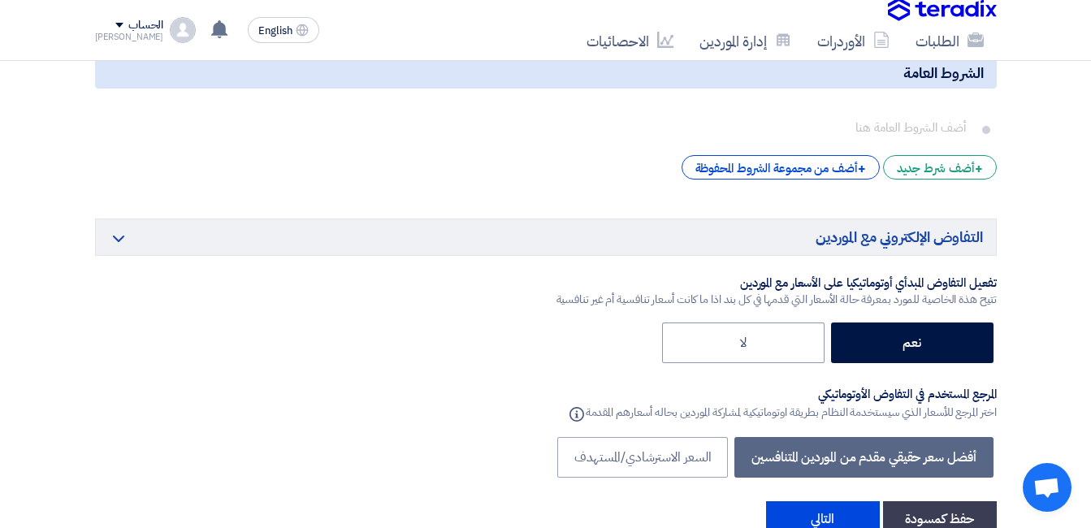
scroll to position [2682, 0]
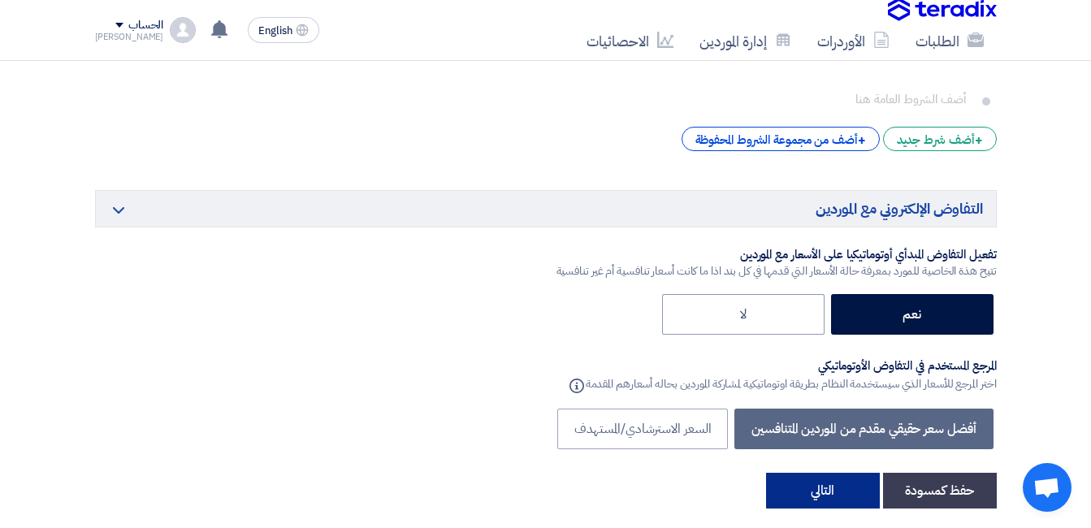
click at [819, 473] on button "التالي" at bounding box center [823, 491] width 114 height 36
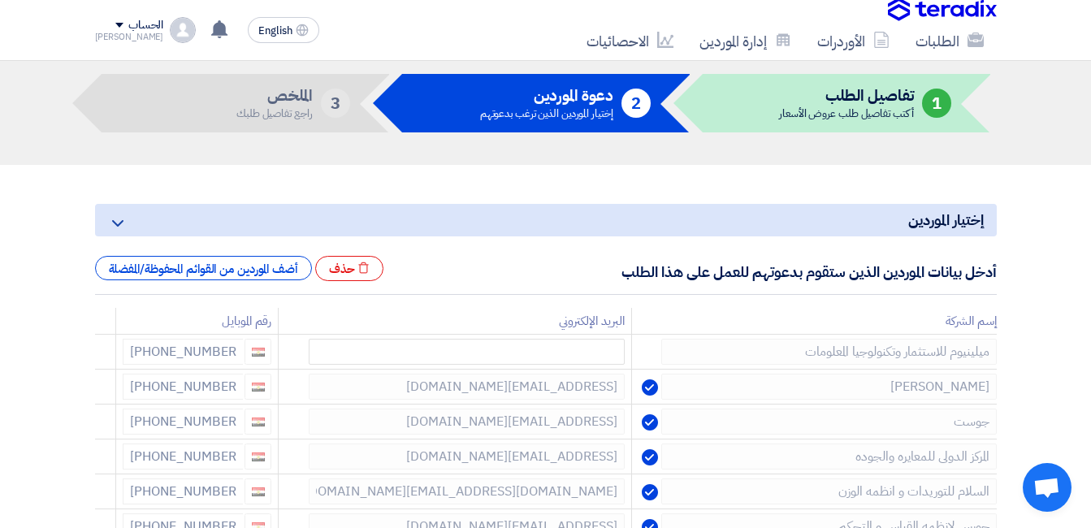
scroll to position [81, 0]
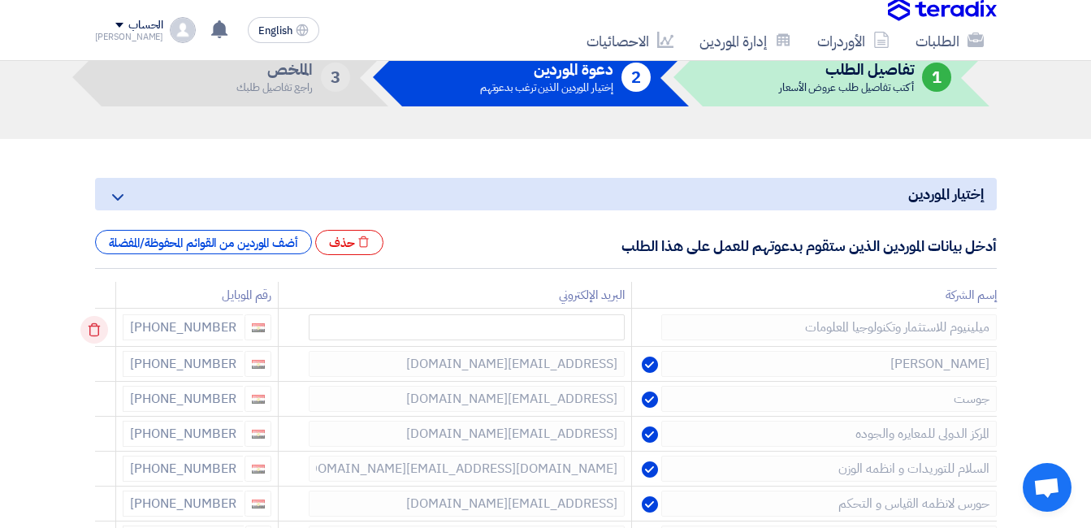
click at [97, 334] on icon at bounding box center [94, 330] width 28 height 28
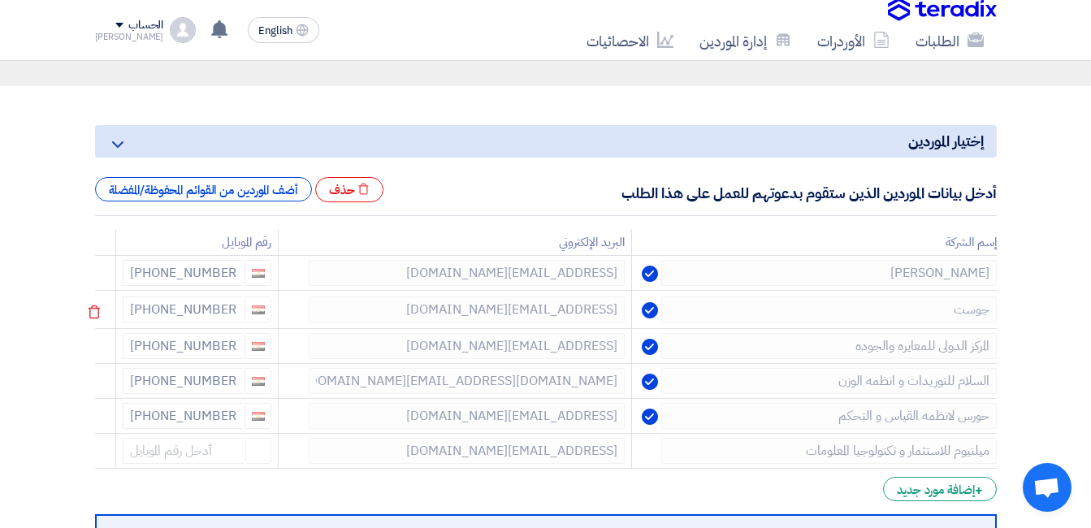
scroll to position [163, 0]
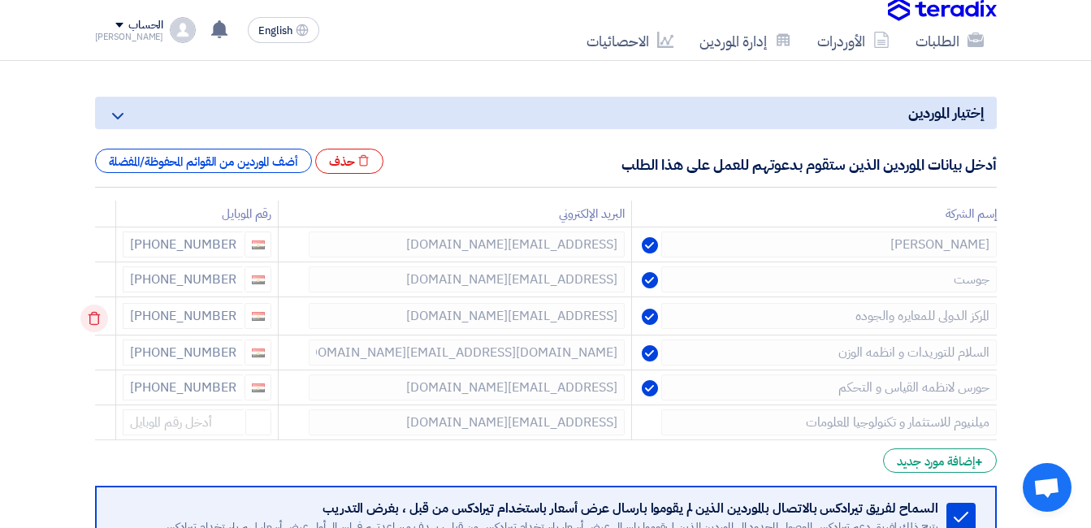
click at [97, 315] on use at bounding box center [95, 319] width 12 height 14
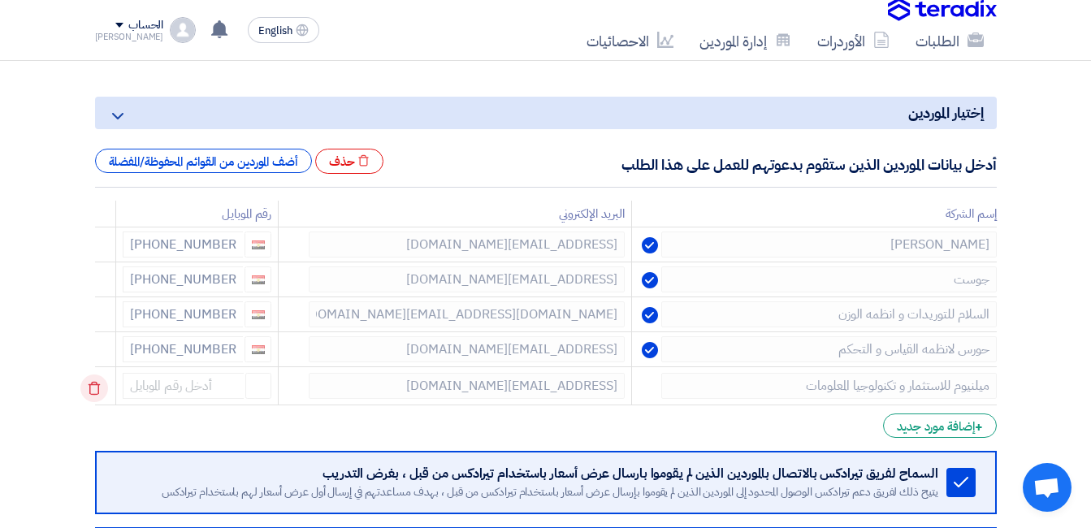
click at [99, 390] on icon at bounding box center [94, 389] width 28 height 28
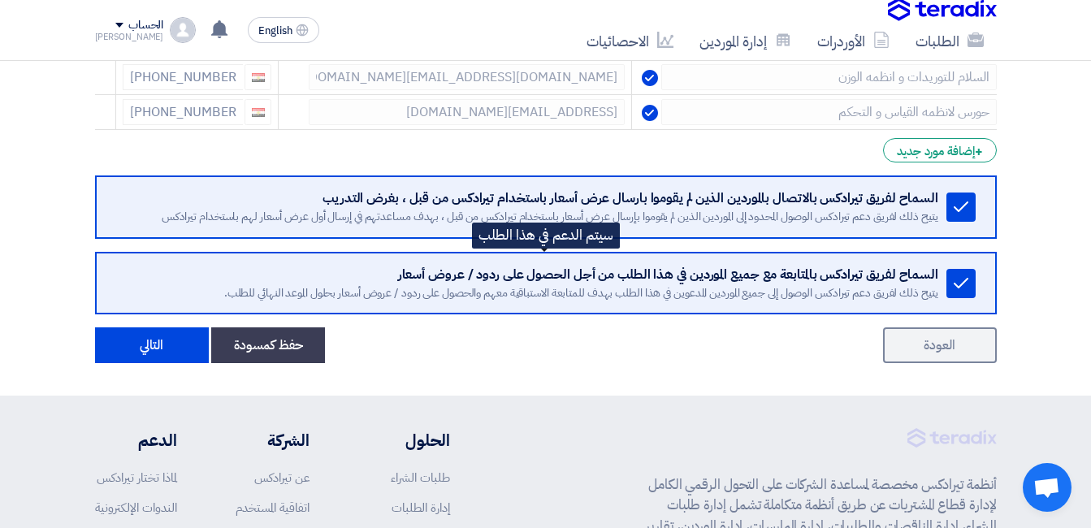
scroll to position [406, 0]
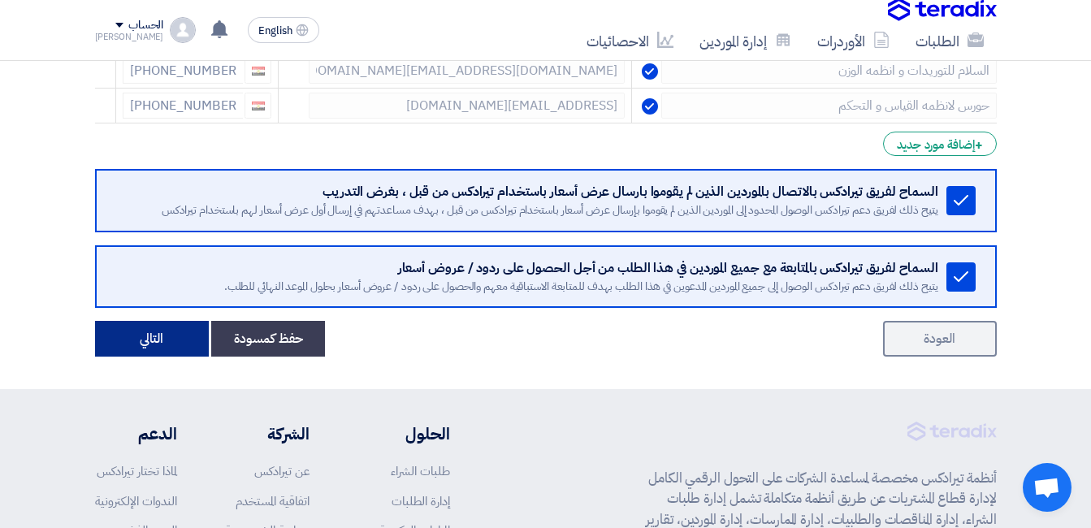
click at [145, 342] on button "التالي" at bounding box center [152, 339] width 114 height 36
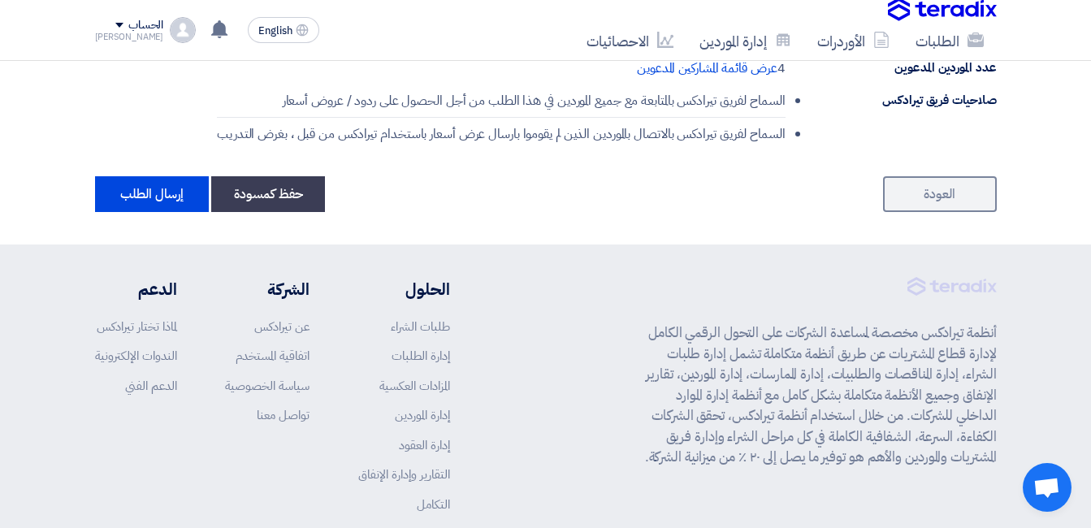
scroll to position [1138, 0]
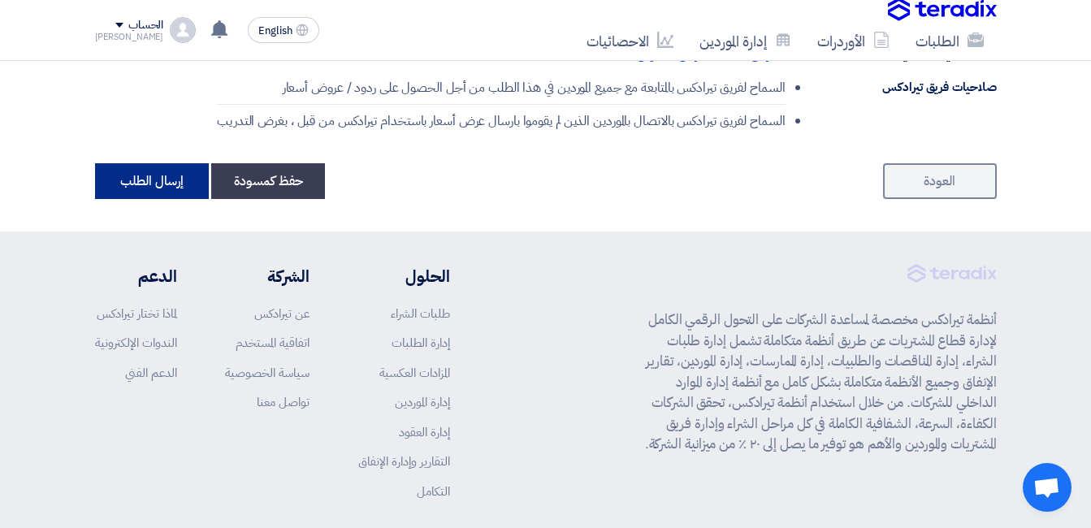
click at [141, 180] on button "إرسال الطلب" at bounding box center [152, 181] width 114 height 36
